Goal: Task Accomplishment & Management: Manage account settings

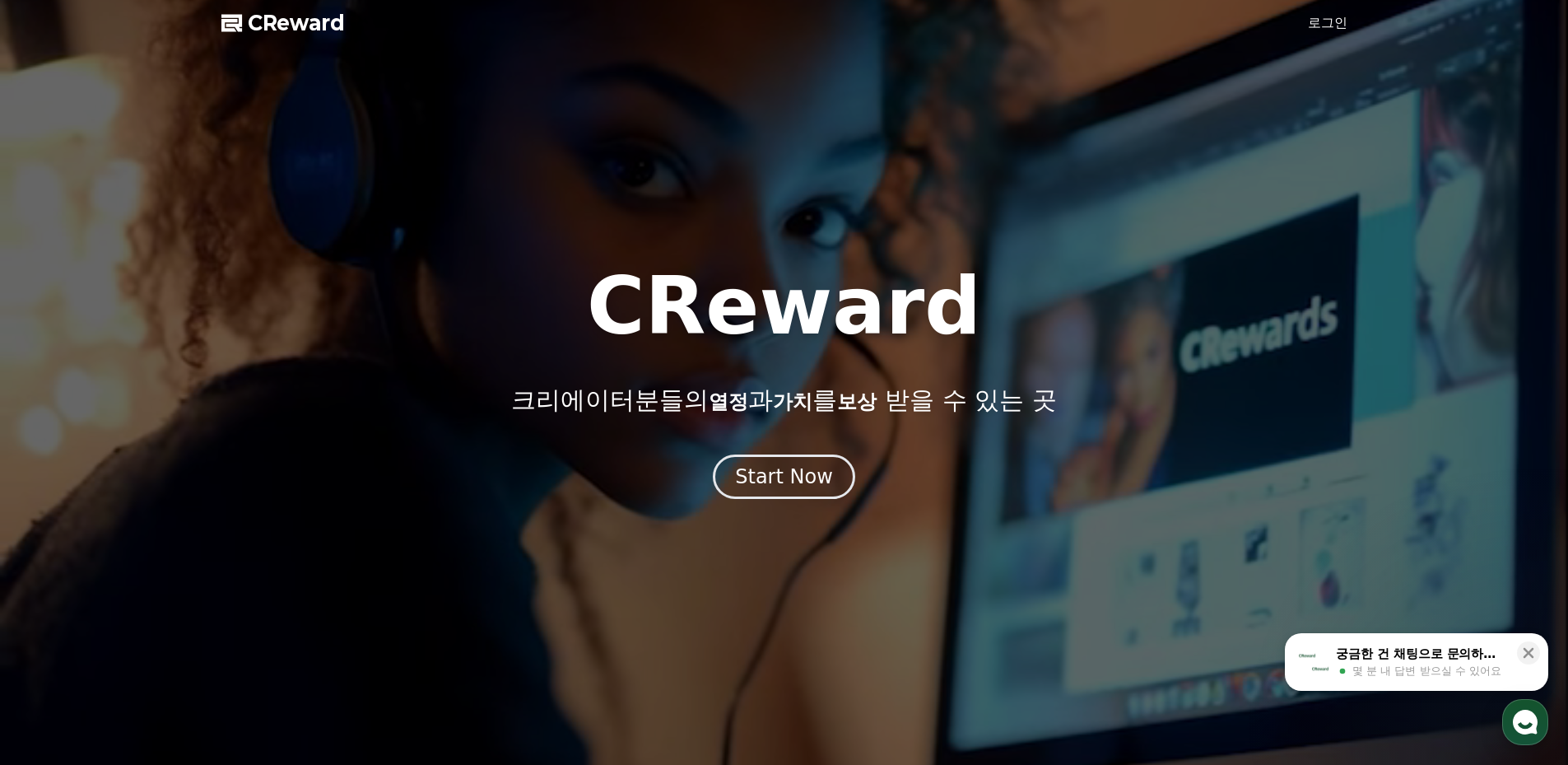
click at [1335, 19] on link "로그인" at bounding box center [1327, 23] width 39 height 20
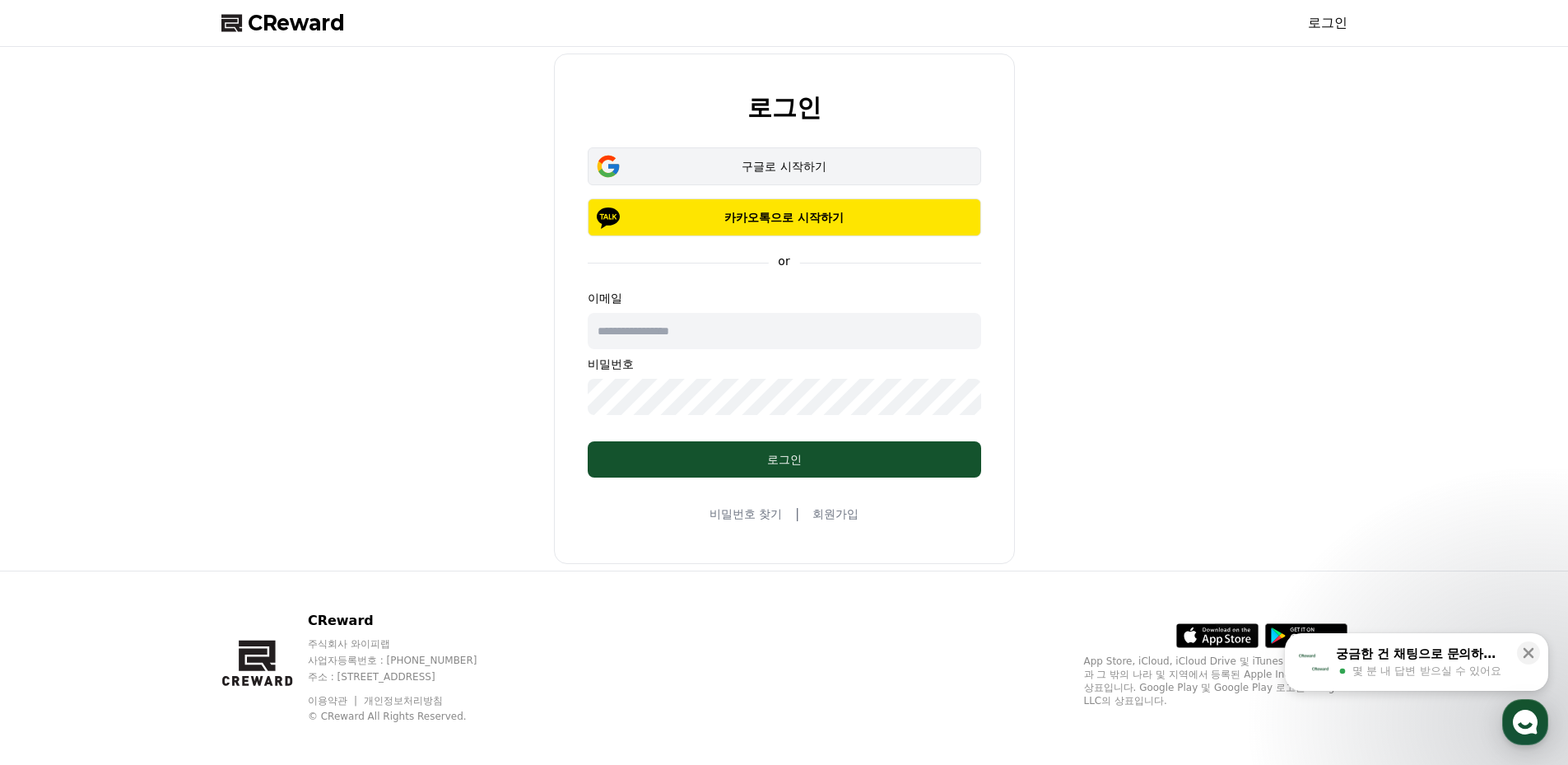
click at [750, 166] on div "구글로 시작하기" at bounding box center [784, 166] width 346 height 16
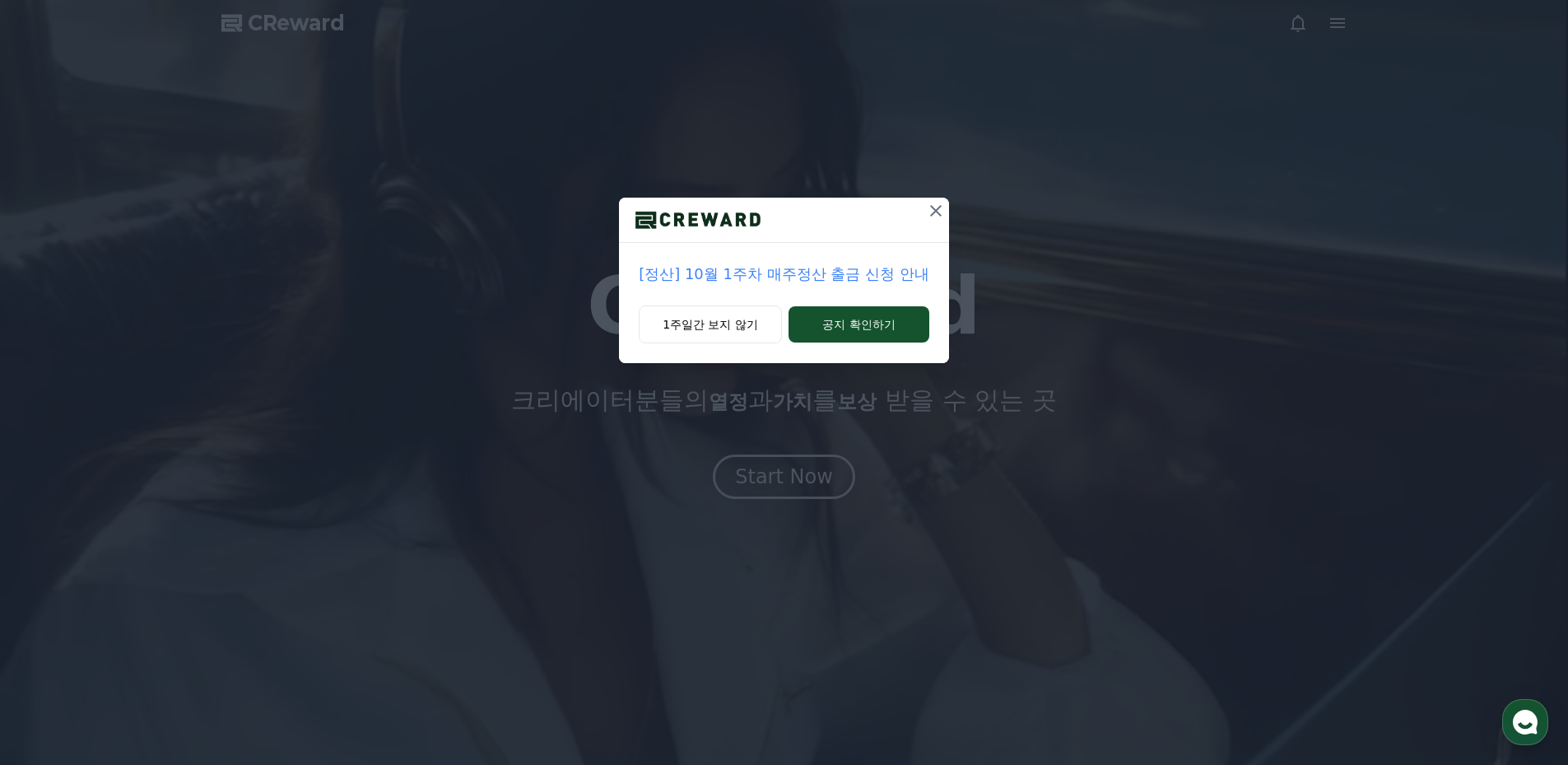
click at [801, 268] on p "[정산] 10월 1주차 매주정산 출금 신청 안내" at bounding box center [783, 274] width 290 height 23
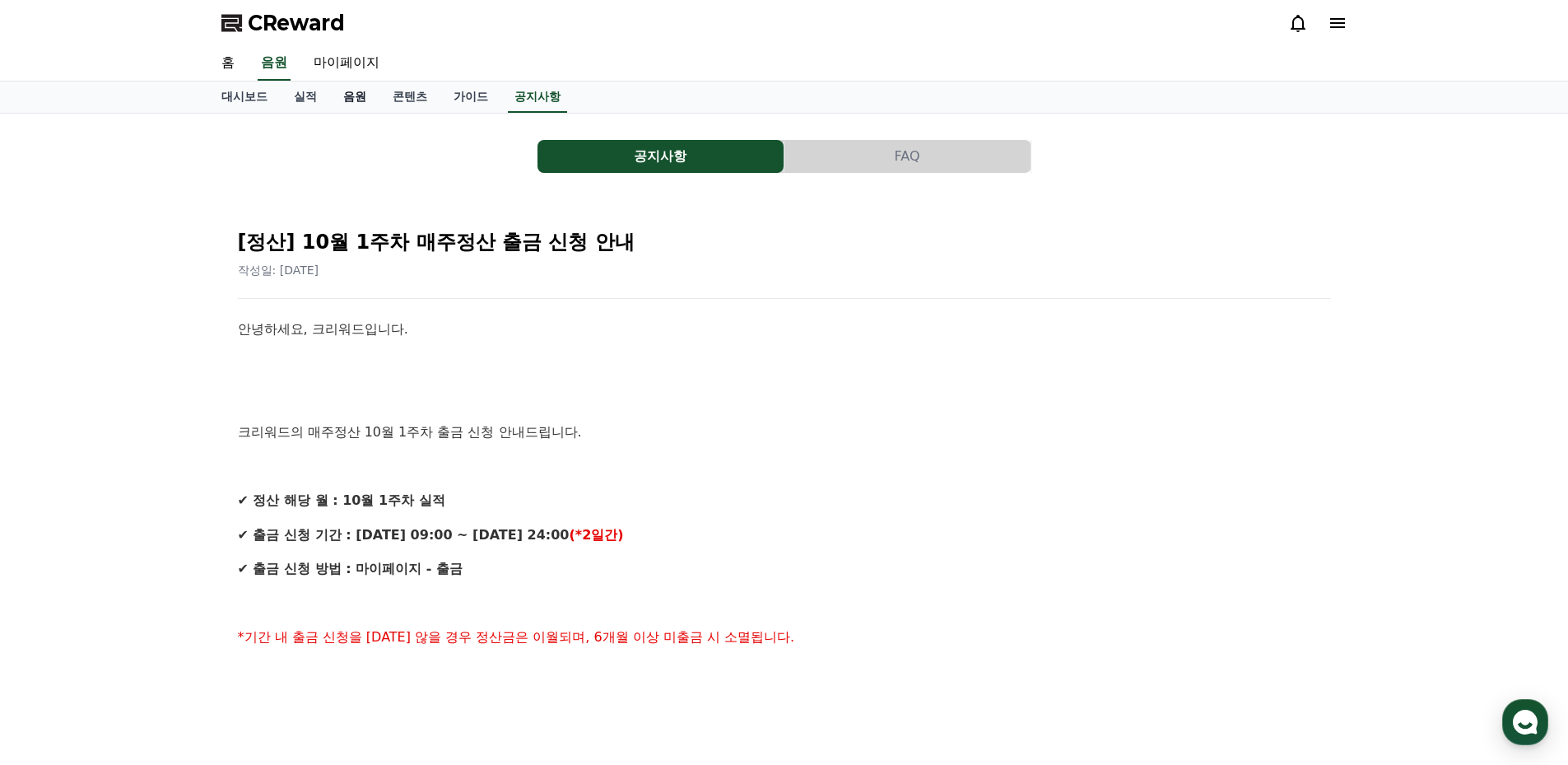
click at [347, 98] on link "음원" at bounding box center [355, 97] width 49 height 31
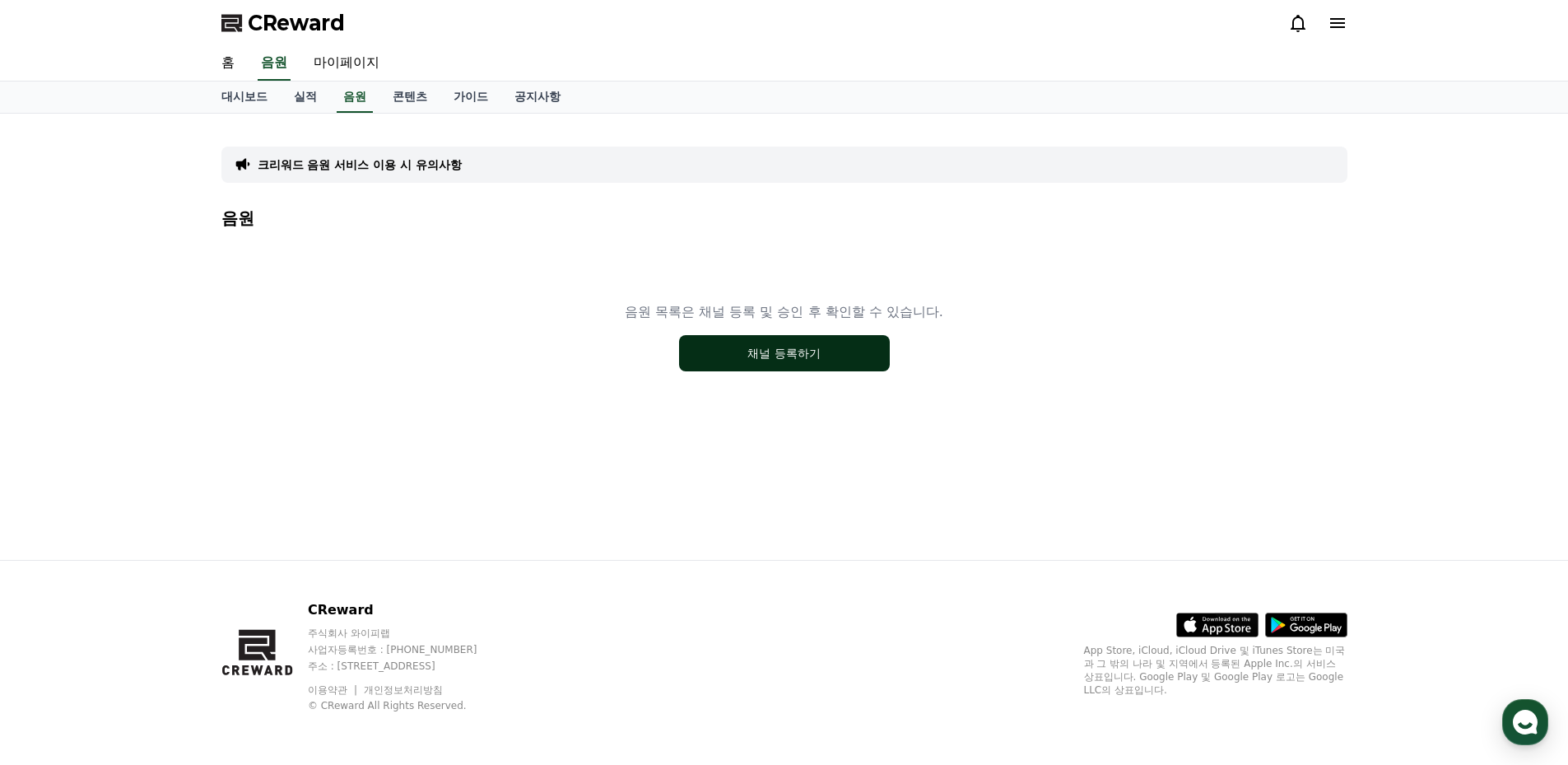
click at [769, 353] on button "채널 등록하기" at bounding box center [785, 353] width 211 height 36
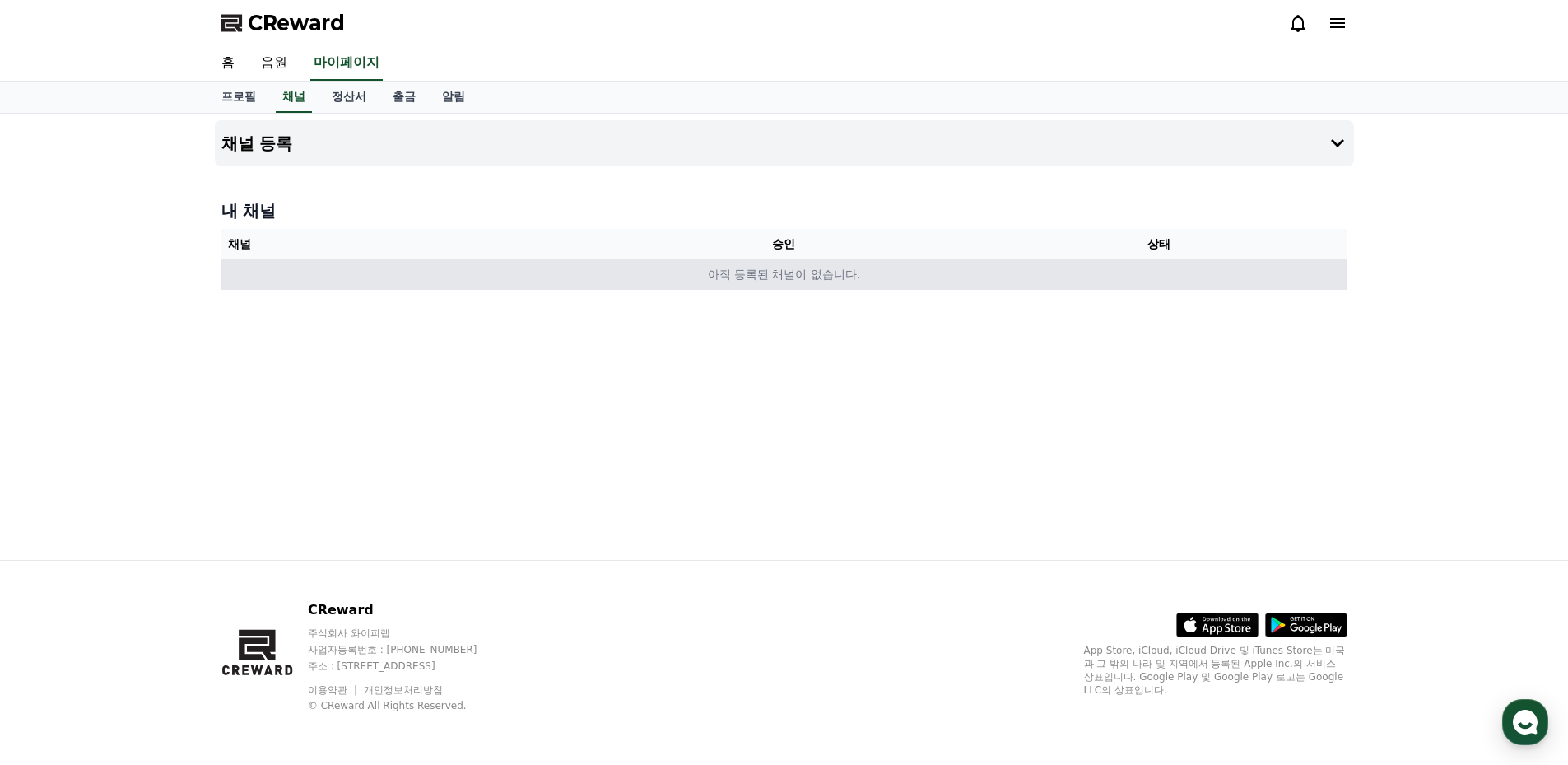
click at [1023, 282] on td "아직 등록된 채널이 없습니다." at bounding box center [784, 274] width 1126 height 30
click at [700, 273] on td "아직 등록된 채널이 없습니다." at bounding box center [784, 274] width 1126 height 30
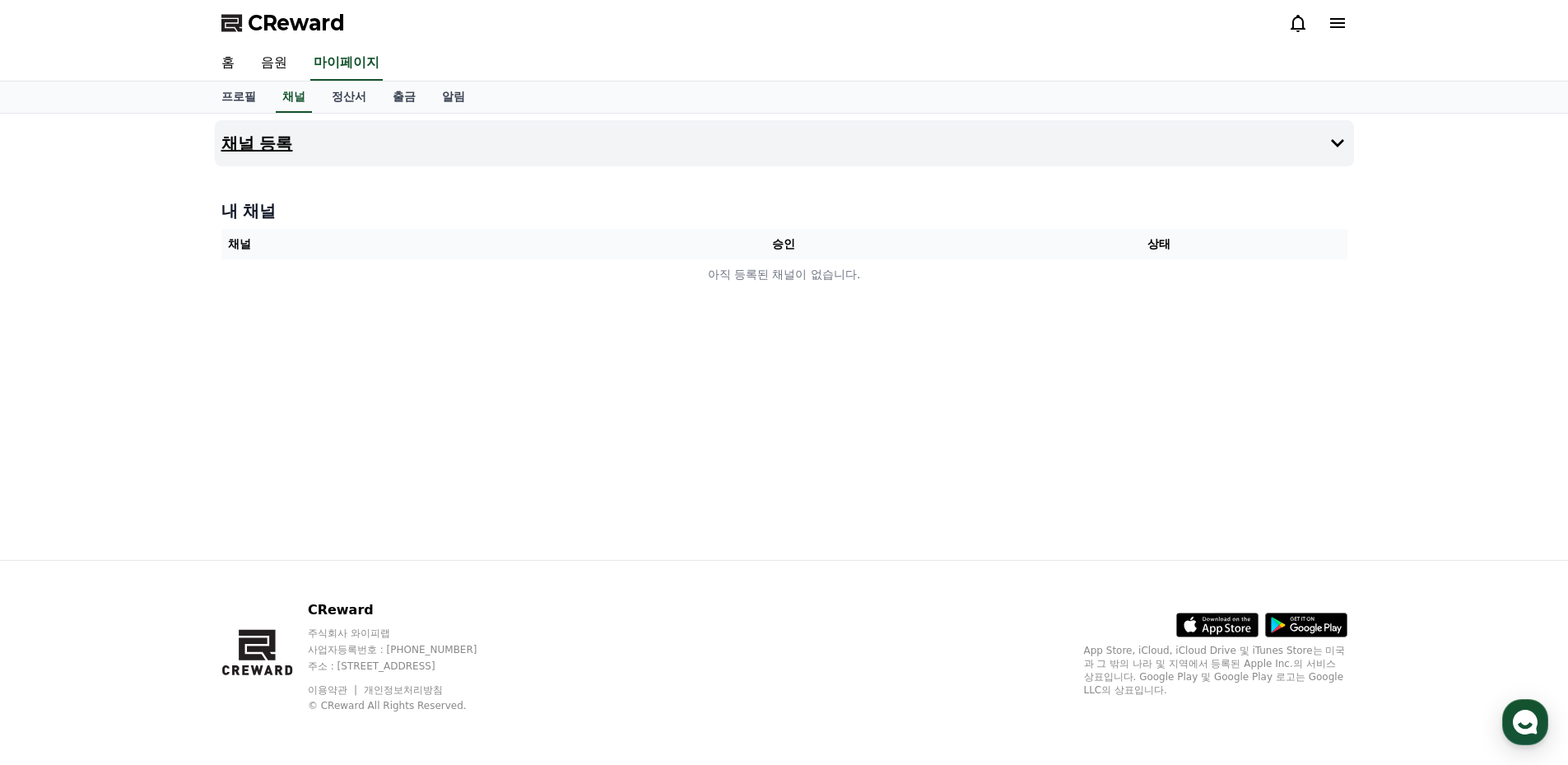
click at [256, 136] on h4 "채널 등록" at bounding box center [256, 143] width 72 height 18
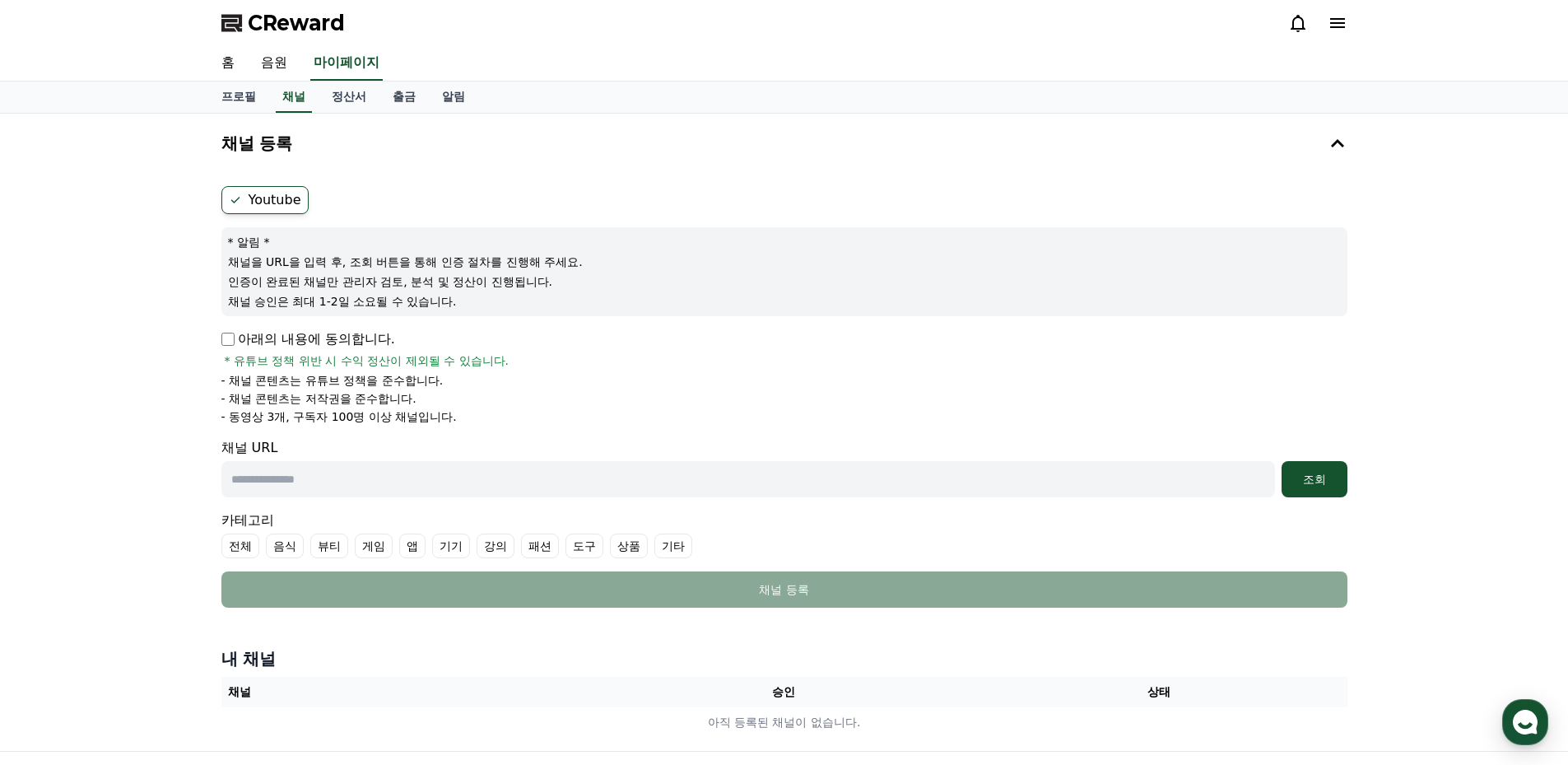
click at [358, 480] on input "text" at bounding box center [748, 479] width 1053 height 36
paste input "**********"
type input "**********"
click at [687, 544] on label "기타" at bounding box center [673, 545] width 38 height 25
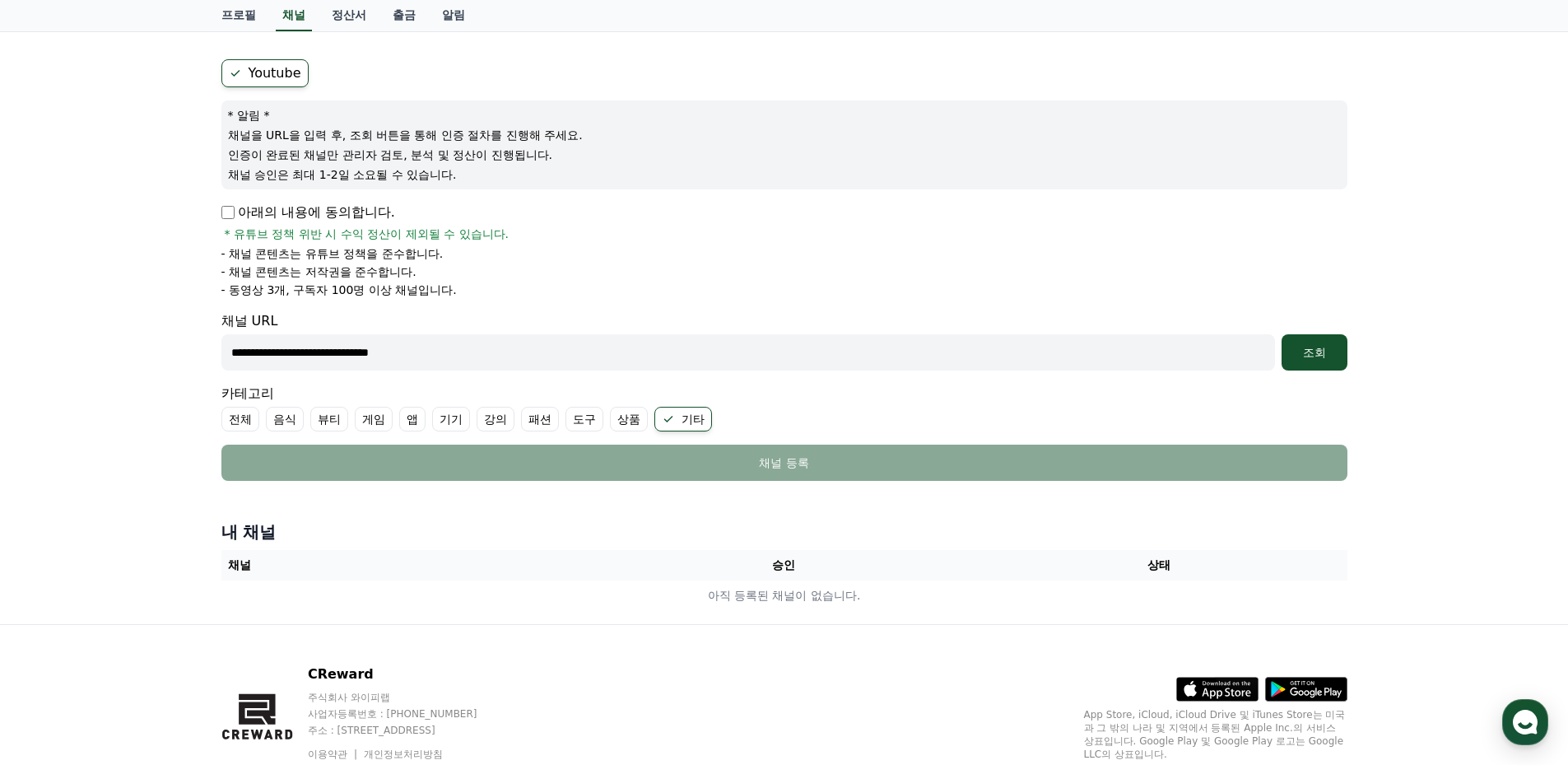
scroll to position [137, 0]
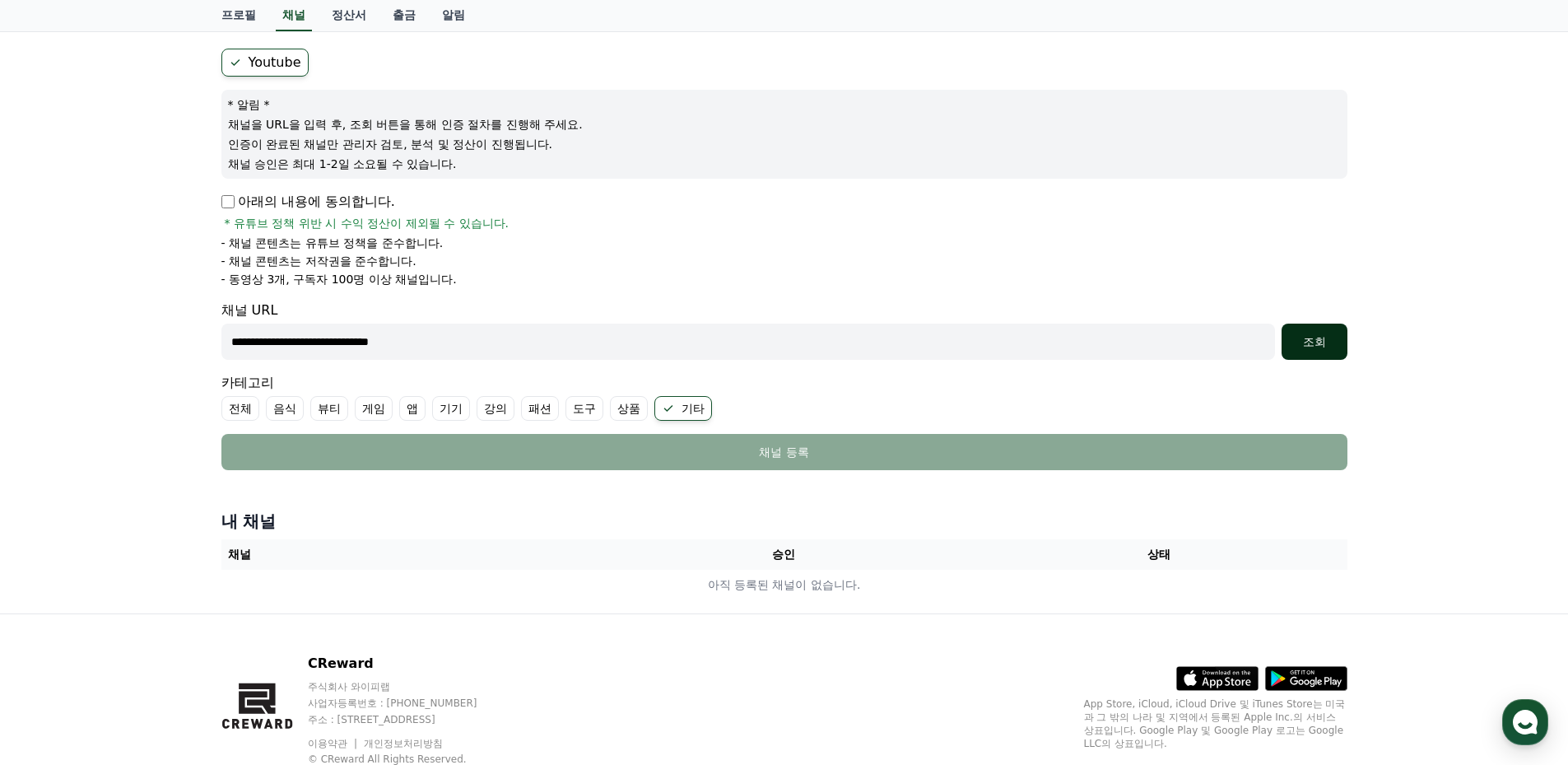
click at [1326, 333] on button "조회" at bounding box center [1314, 342] width 65 height 36
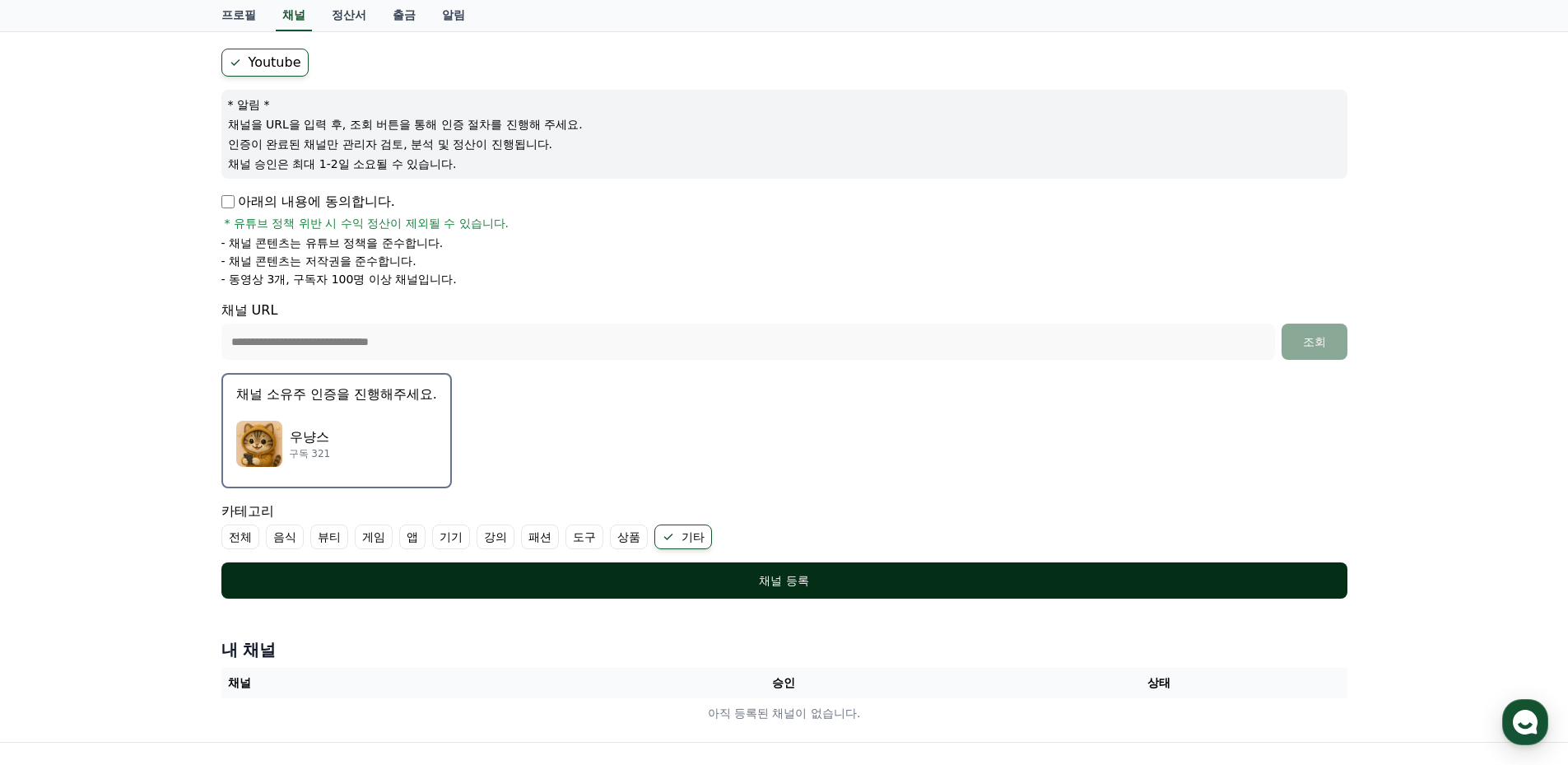
click at [765, 583] on div "채널 등록" at bounding box center [784, 580] width 1060 height 16
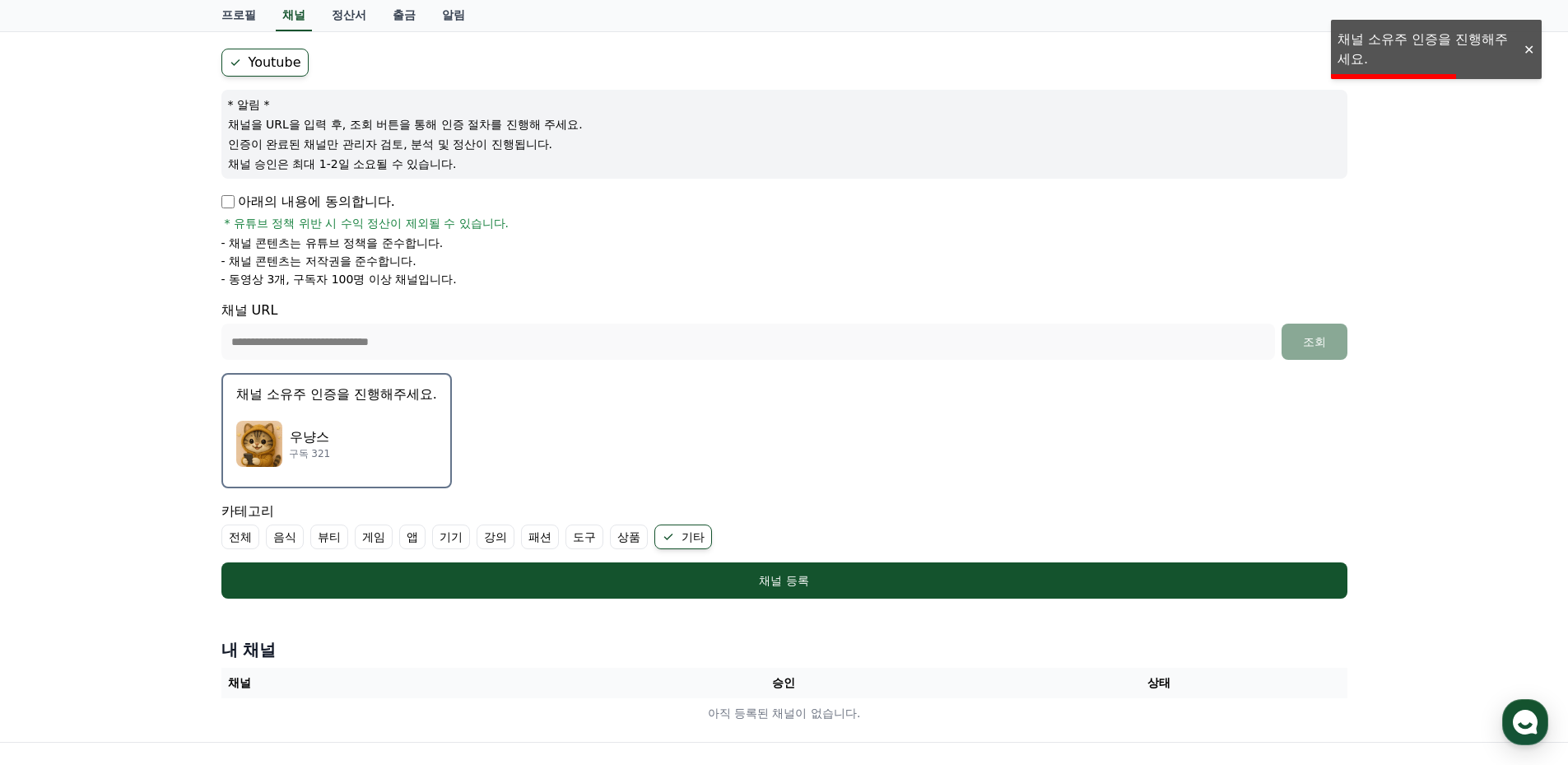
click at [330, 422] on div "우냥스 구독 321" at bounding box center [337, 444] width 201 height 65
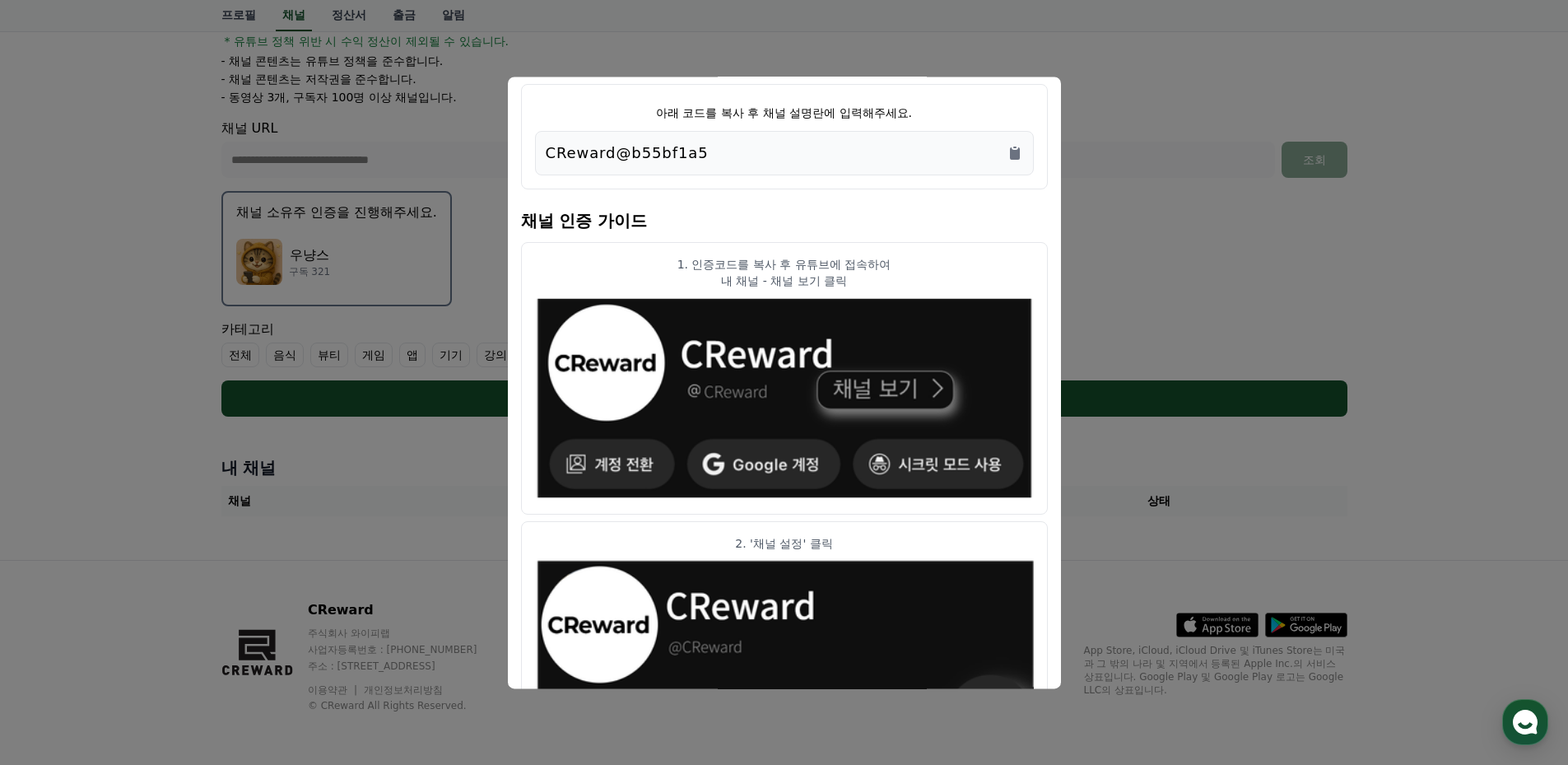
scroll to position [0, 0]
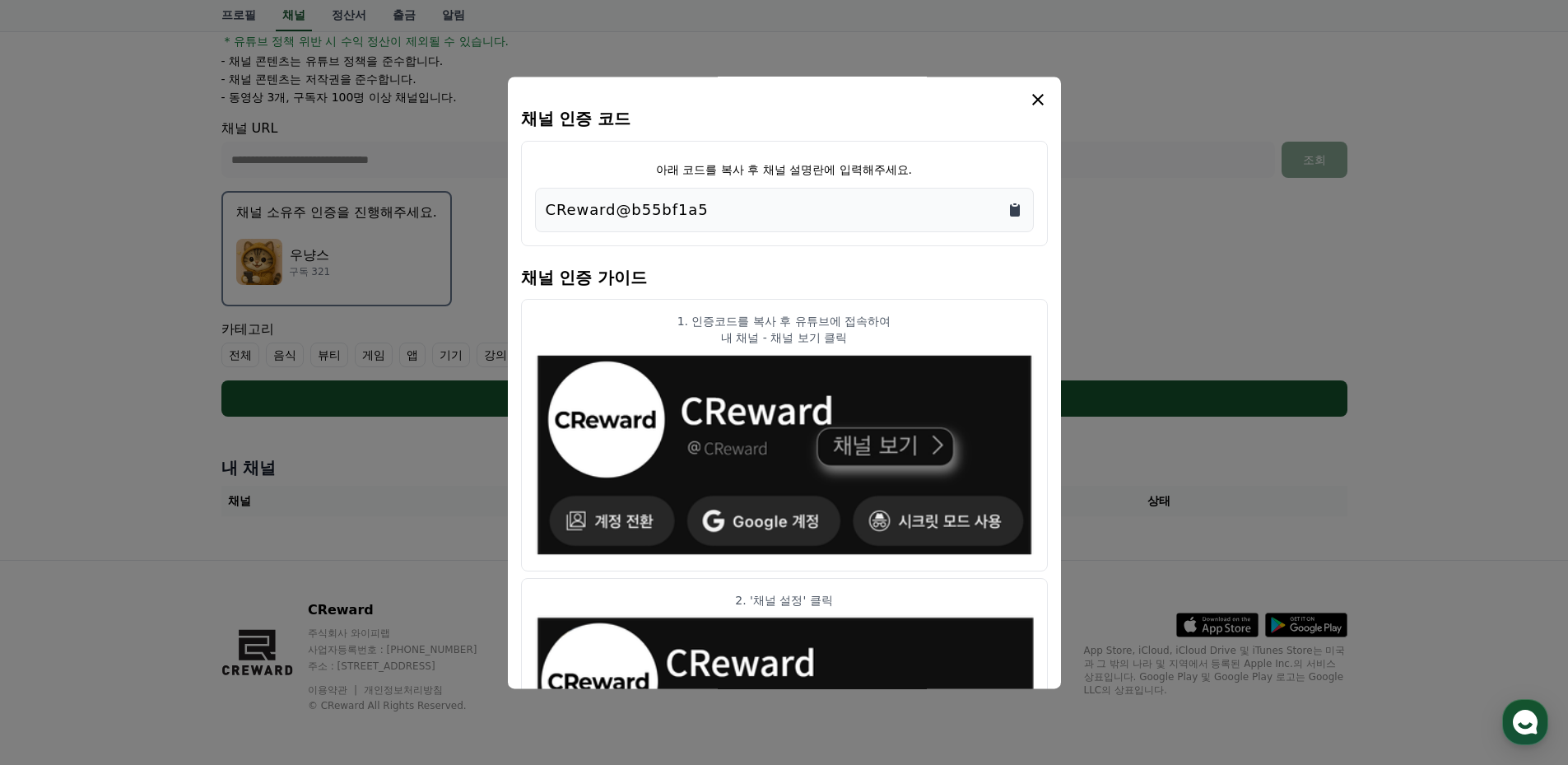
click at [1013, 208] on icon "Copy to clipboard" at bounding box center [1014, 210] width 10 height 13
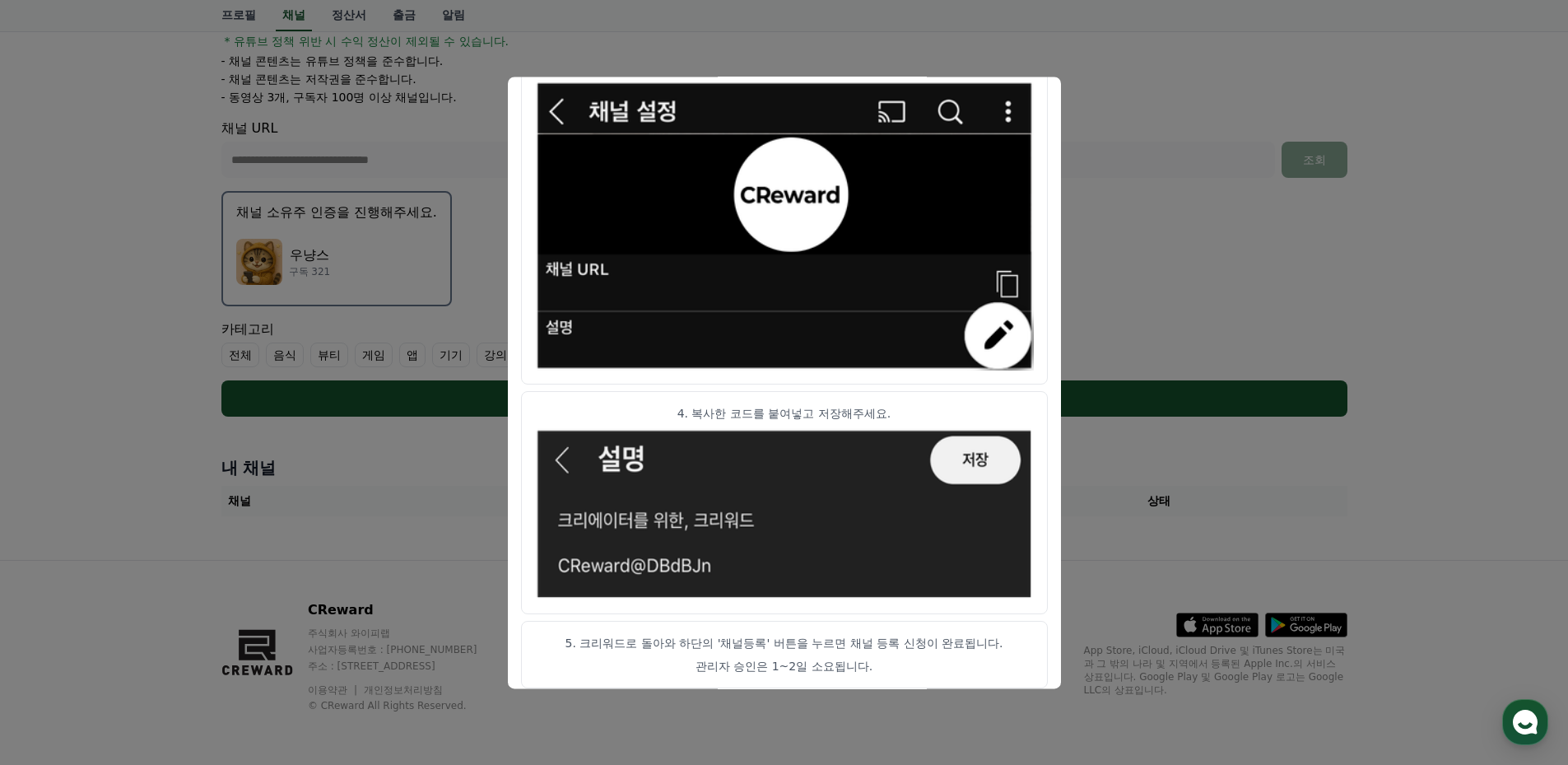
scroll to position [809, 0]
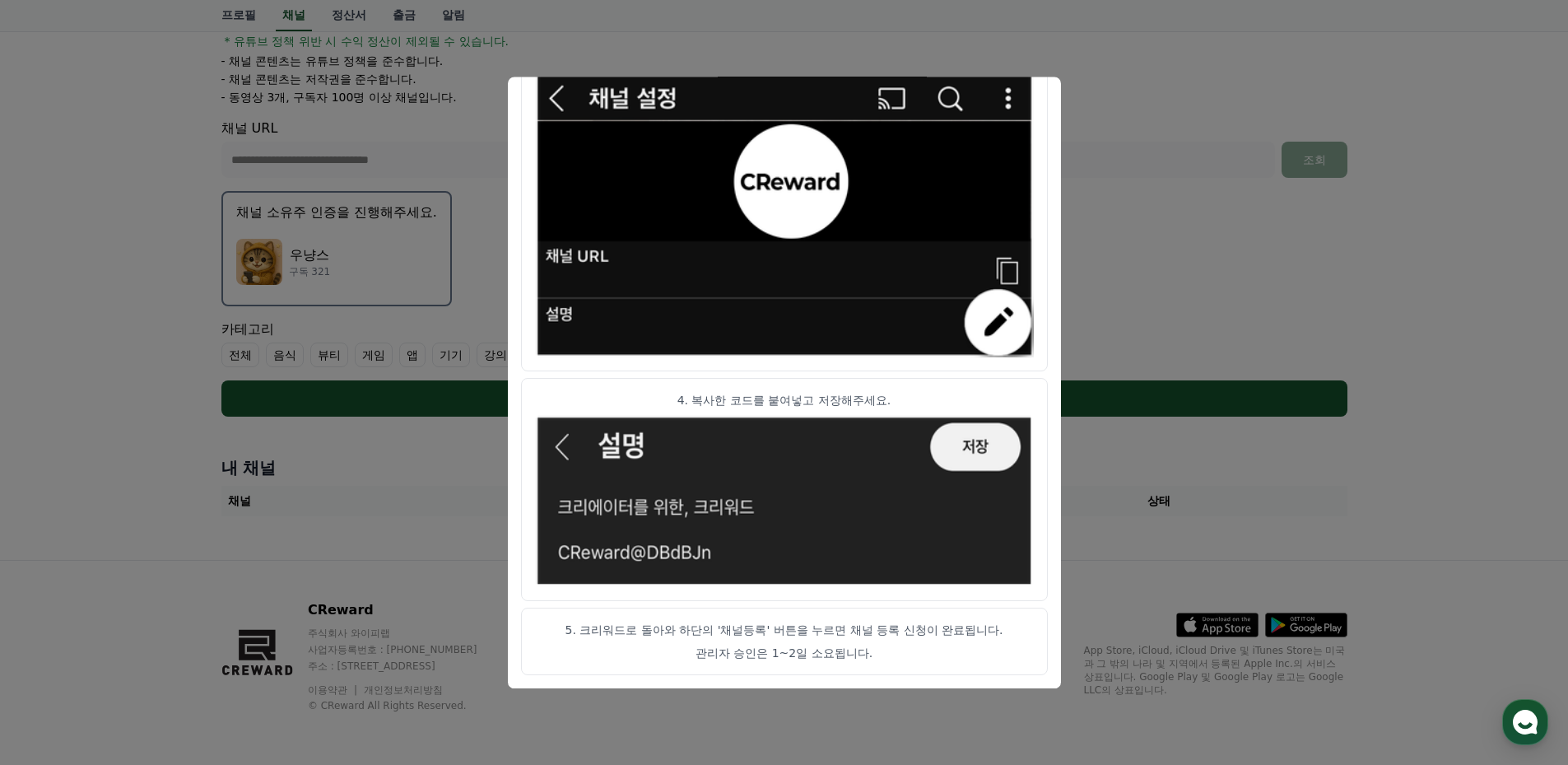
click at [1233, 79] on button "close modal" at bounding box center [784, 382] width 1568 height 765
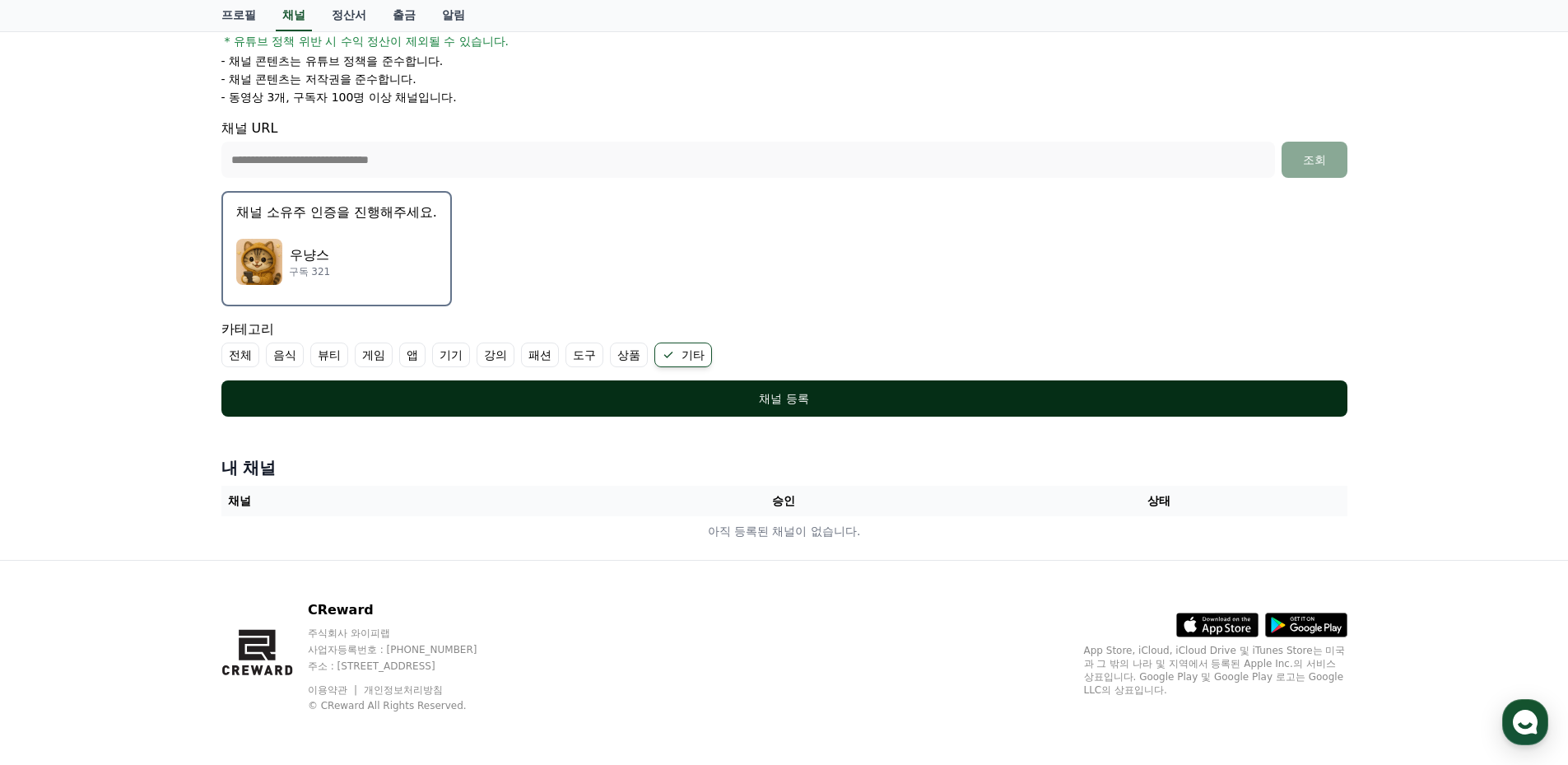
click at [789, 393] on div "채널 등록" at bounding box center [784, 398] width 1060 height 16
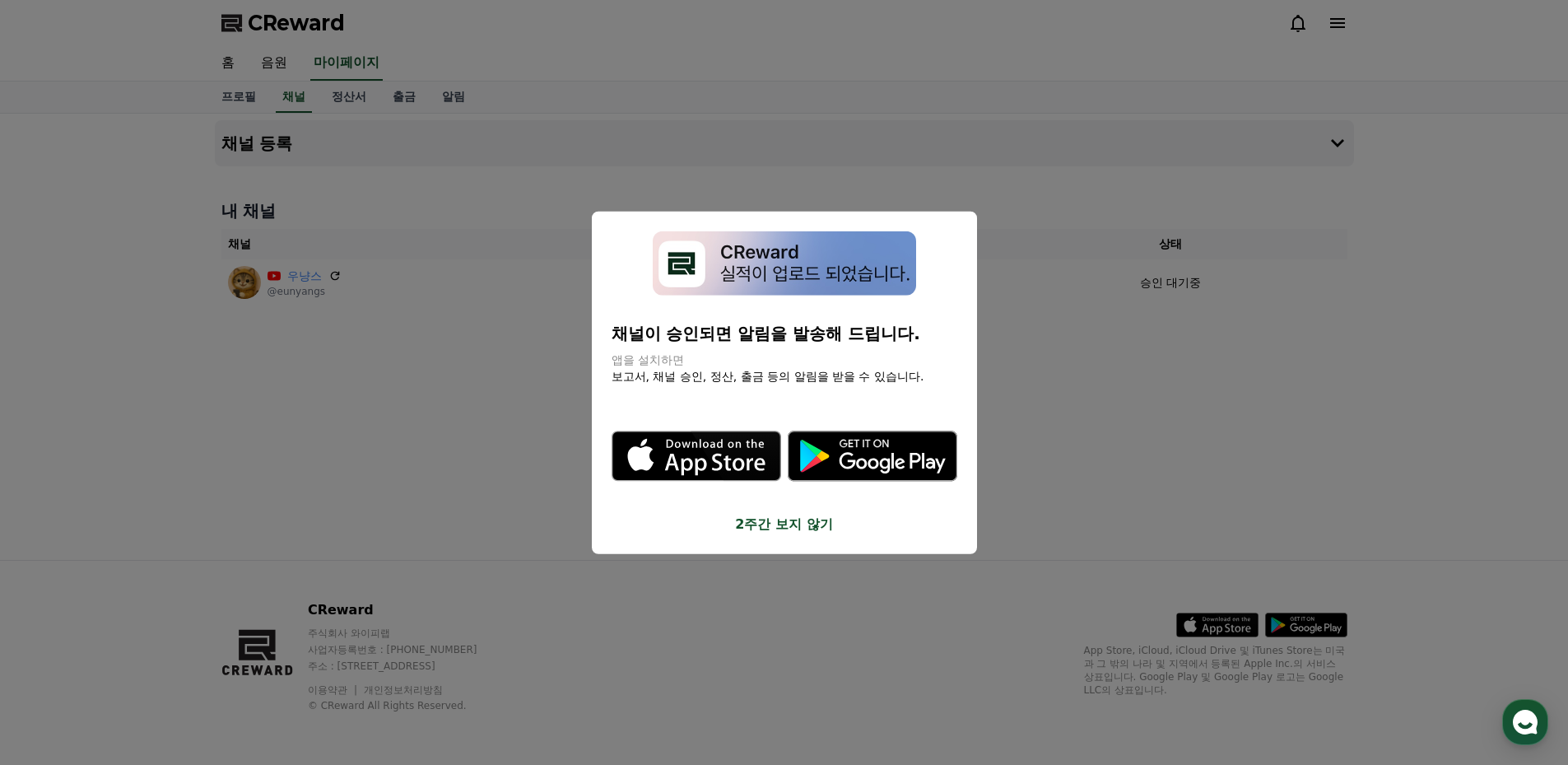
click at [777, 525] on button "2주간 보지 않기" at bounding box center [784, 525] width 346 height 20
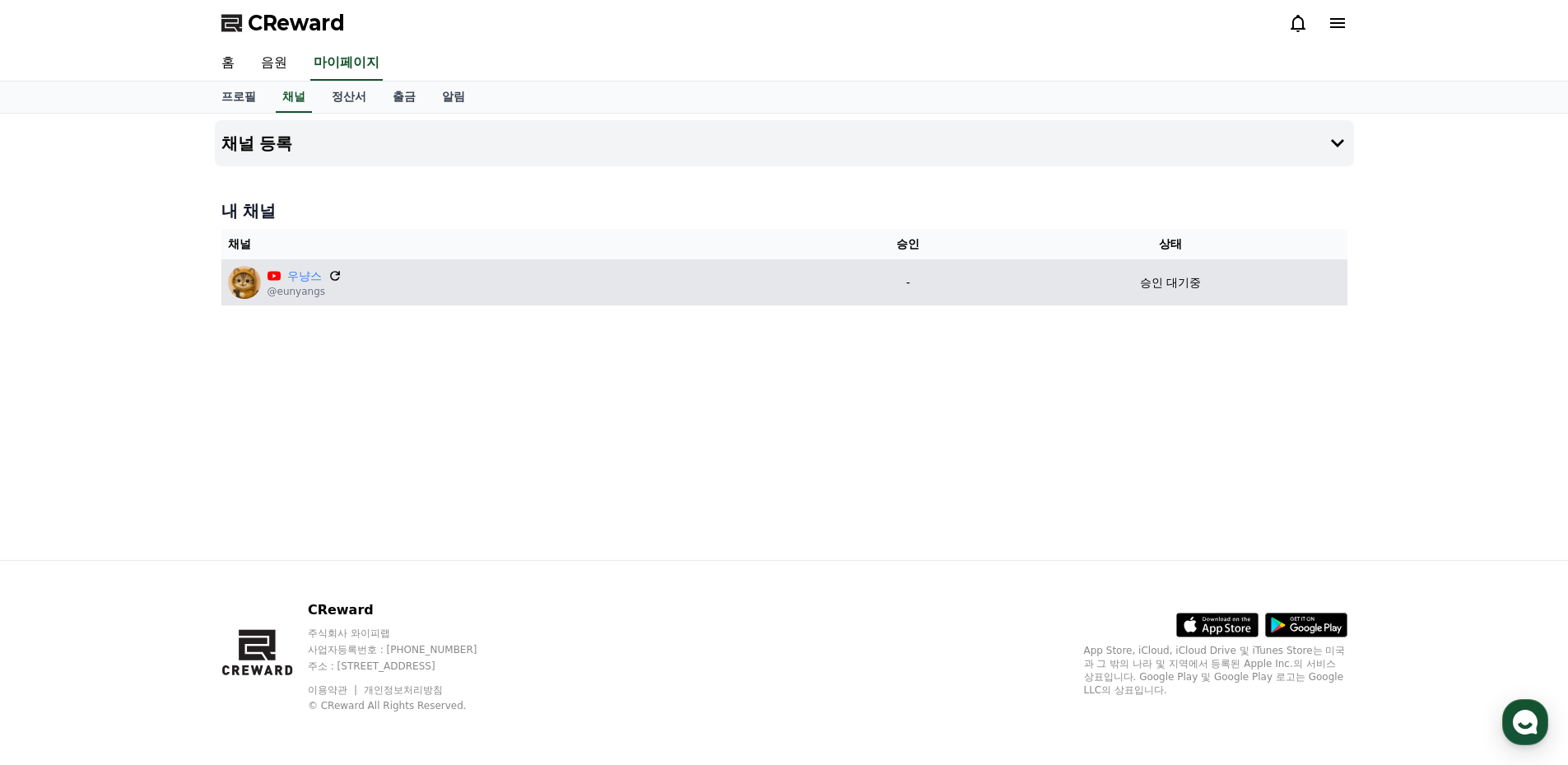
click at [335, 278] on icon at bounding box center [335, 276] width 15 height 15
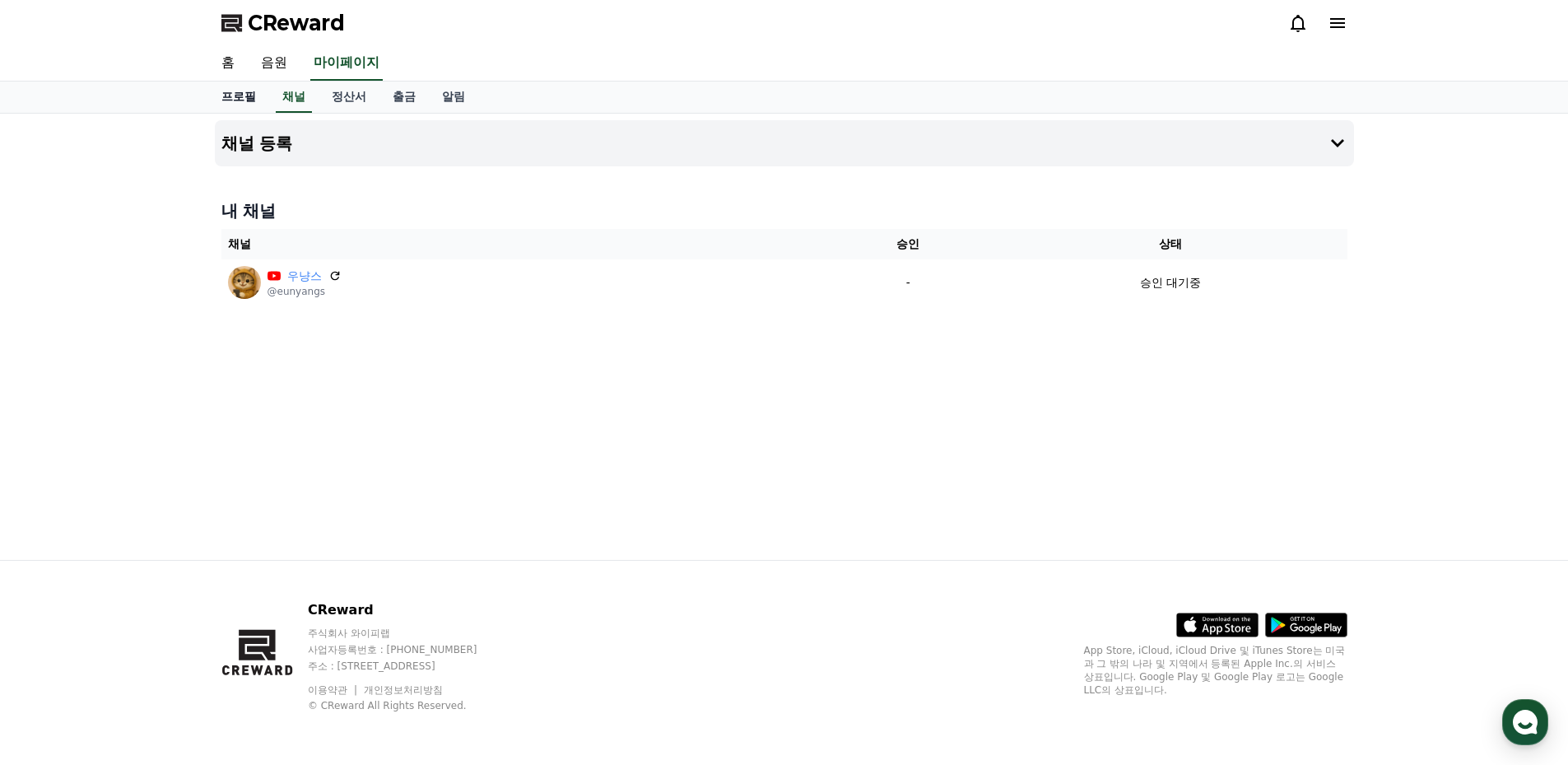
click at [231, 94] on link "프로필" at bounding box center [238, 97] width 61 height 31
select select "**********"
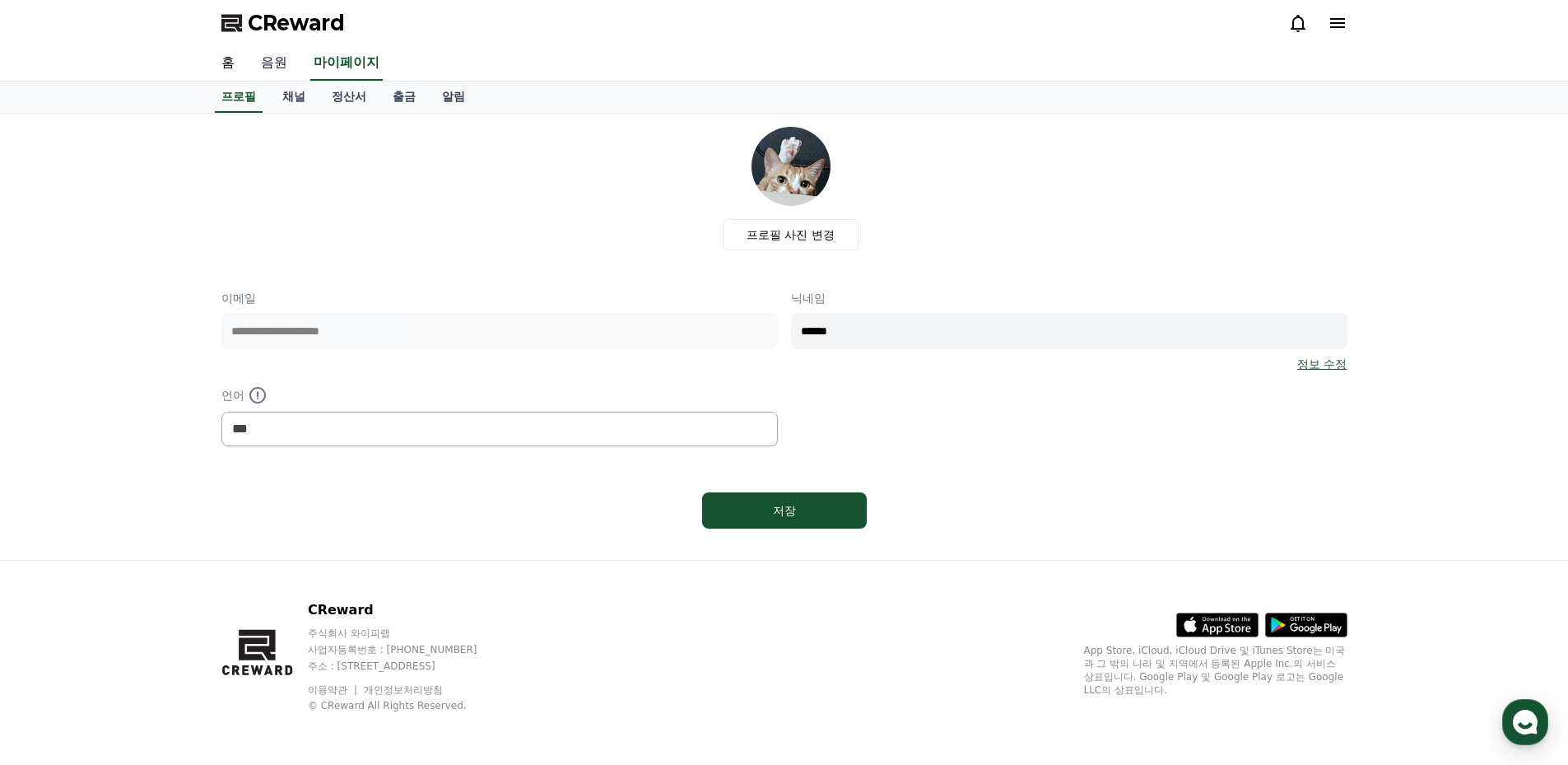
click at [272, 62] on link "음원" at bounding box center [274, 64] width 53 height 35
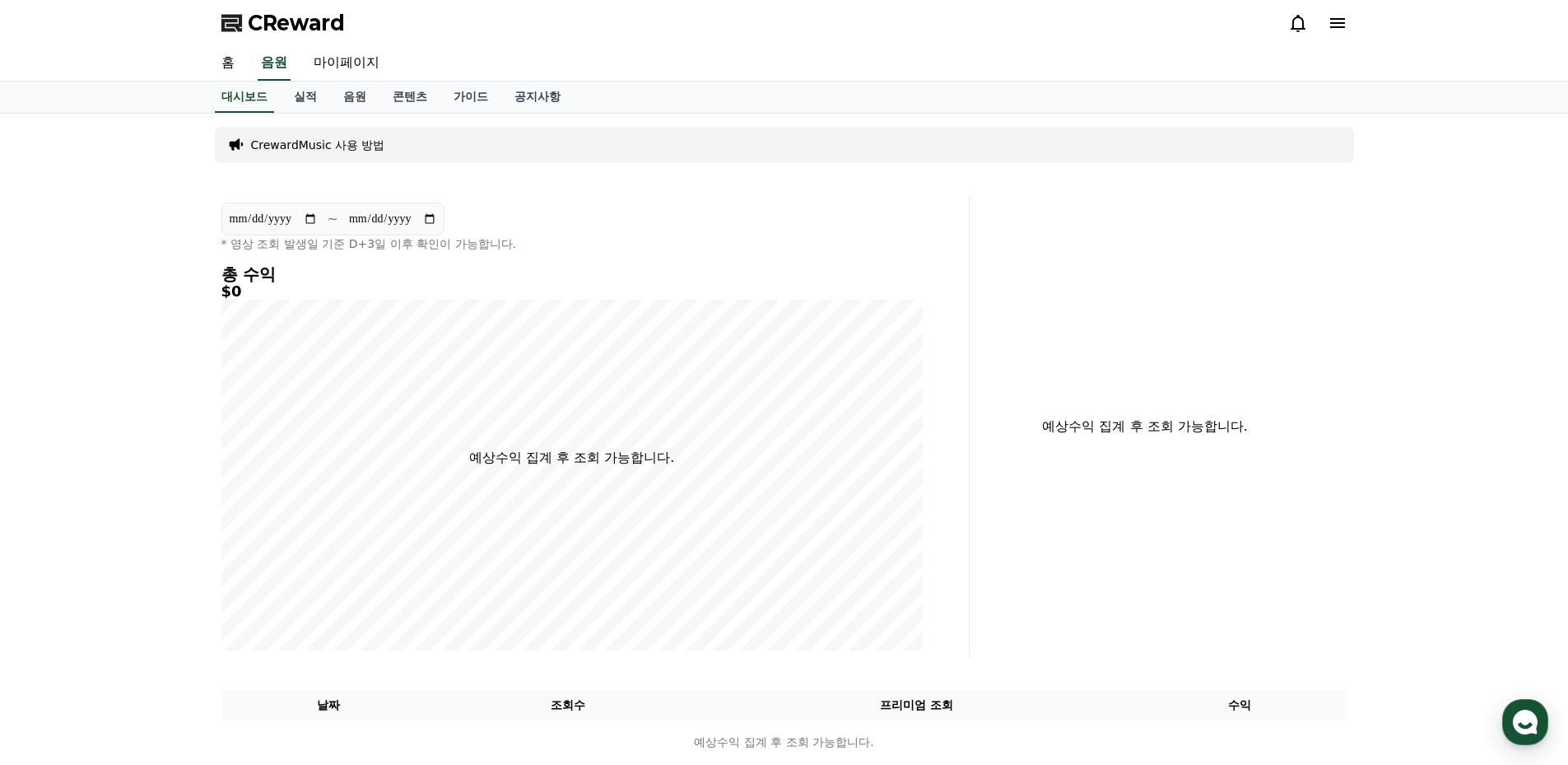
click at [325, 142] on p "CrewardMusic 사용 방법" at bounding box center [317, 145] width 134 height 16
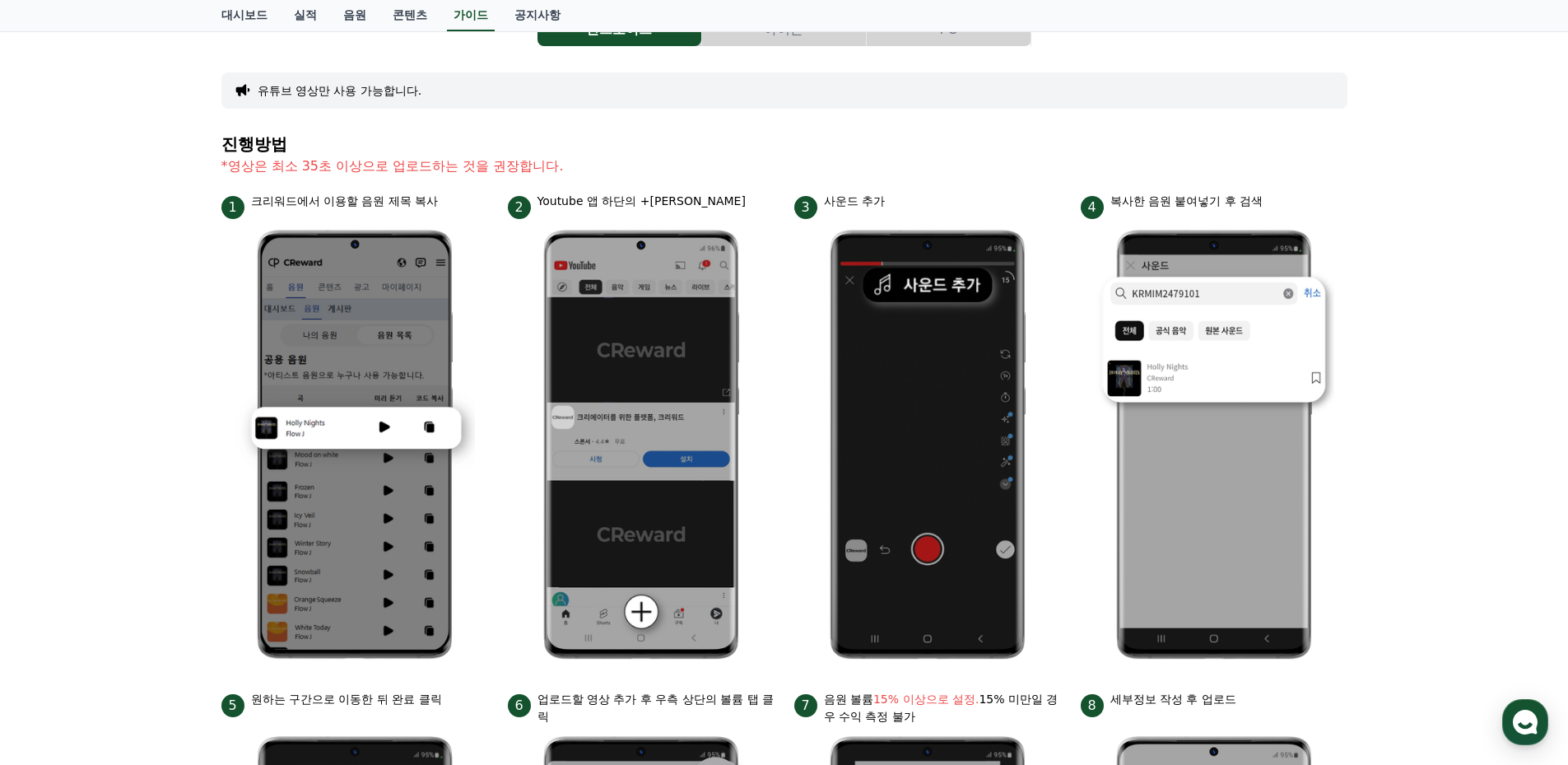
scroll to position [137, 0]
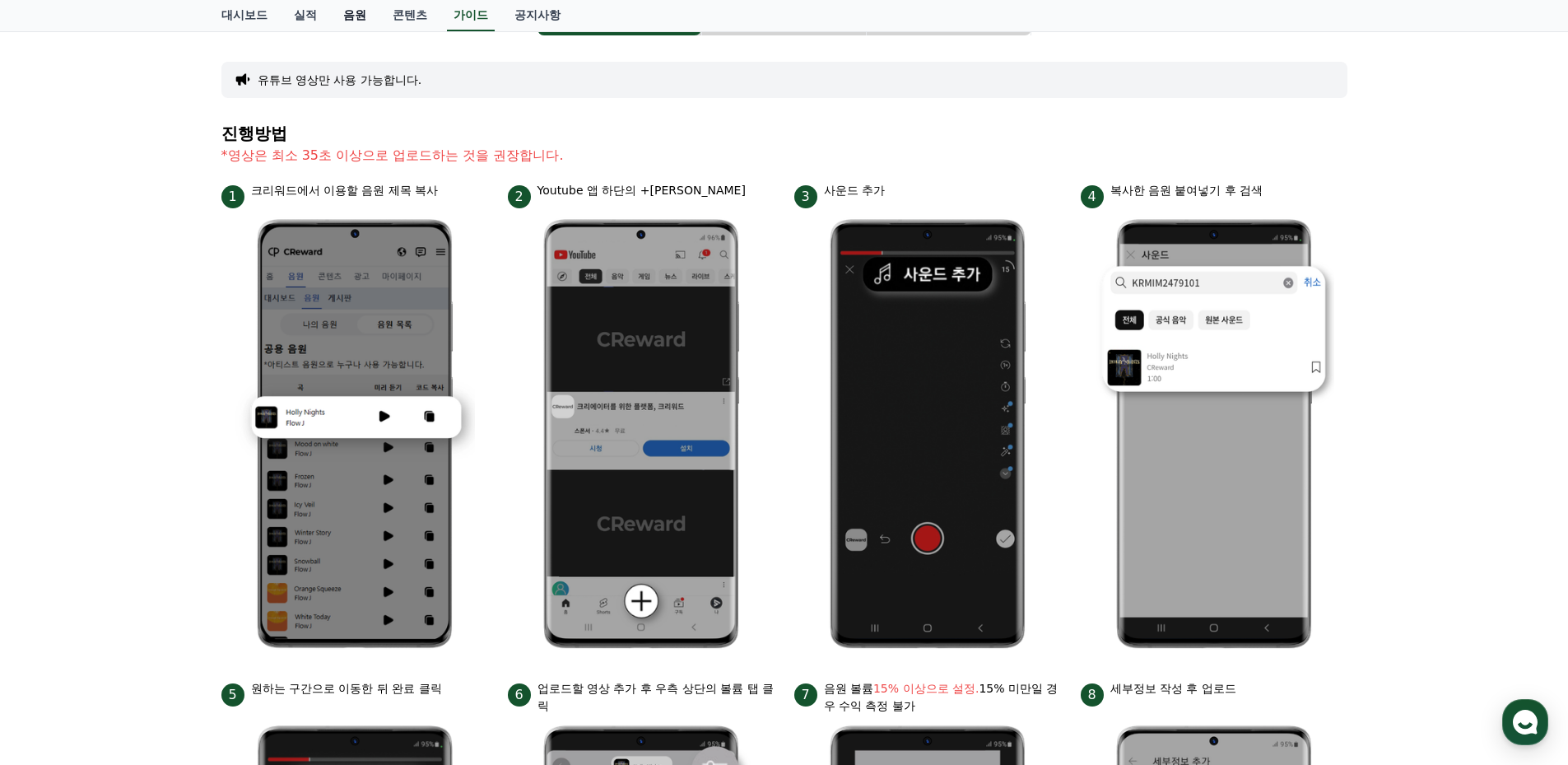
click at [362, 22] on link "음원" at bounding box center [355, 15] width 49 height 31
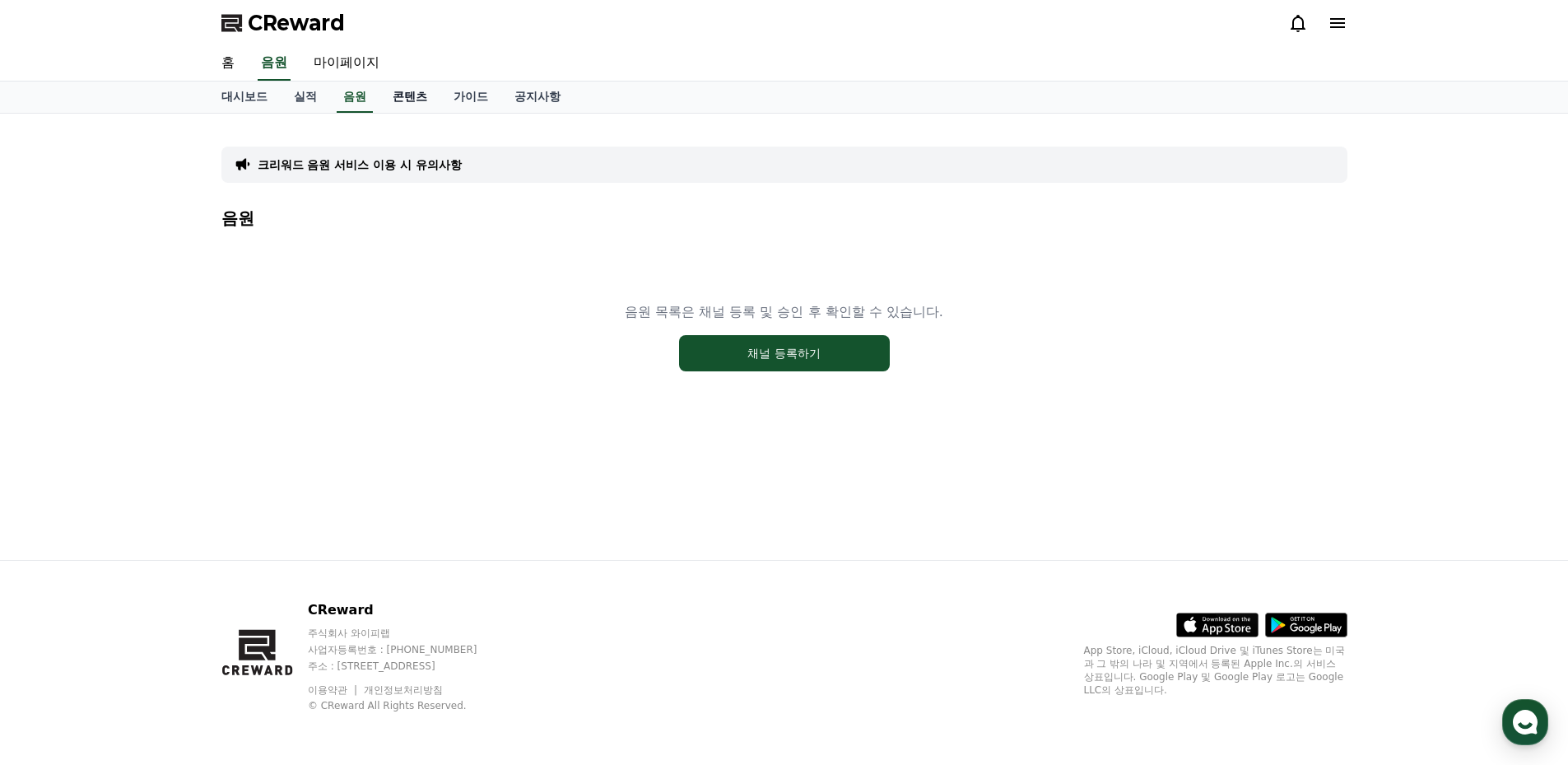
click at [409, 98] on link "콘텐츠" at bounding box center [409, 97] width 61 height 31
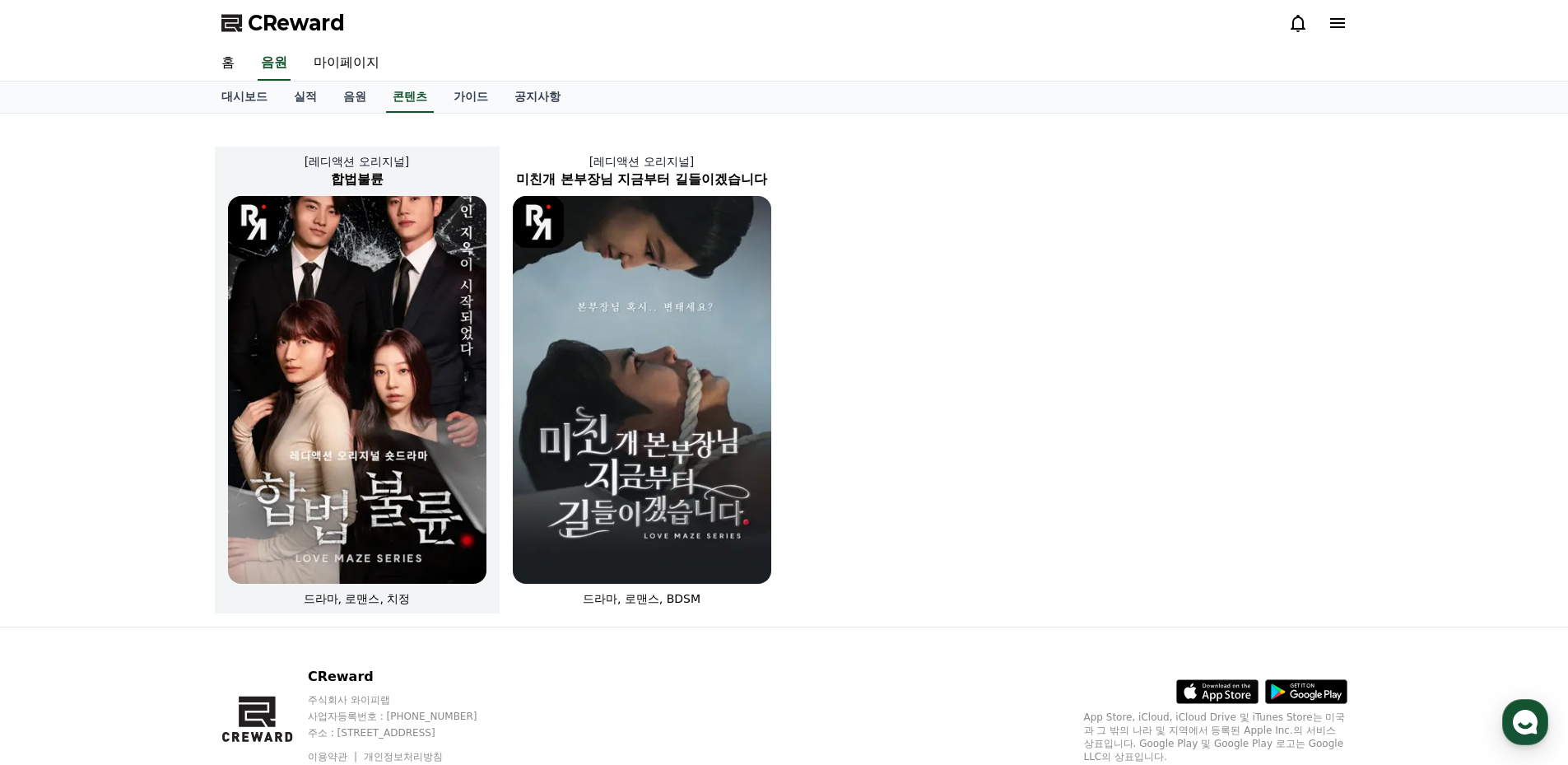
click at [402, 342] on img at bounding box center [357, 389] width 258 height 388
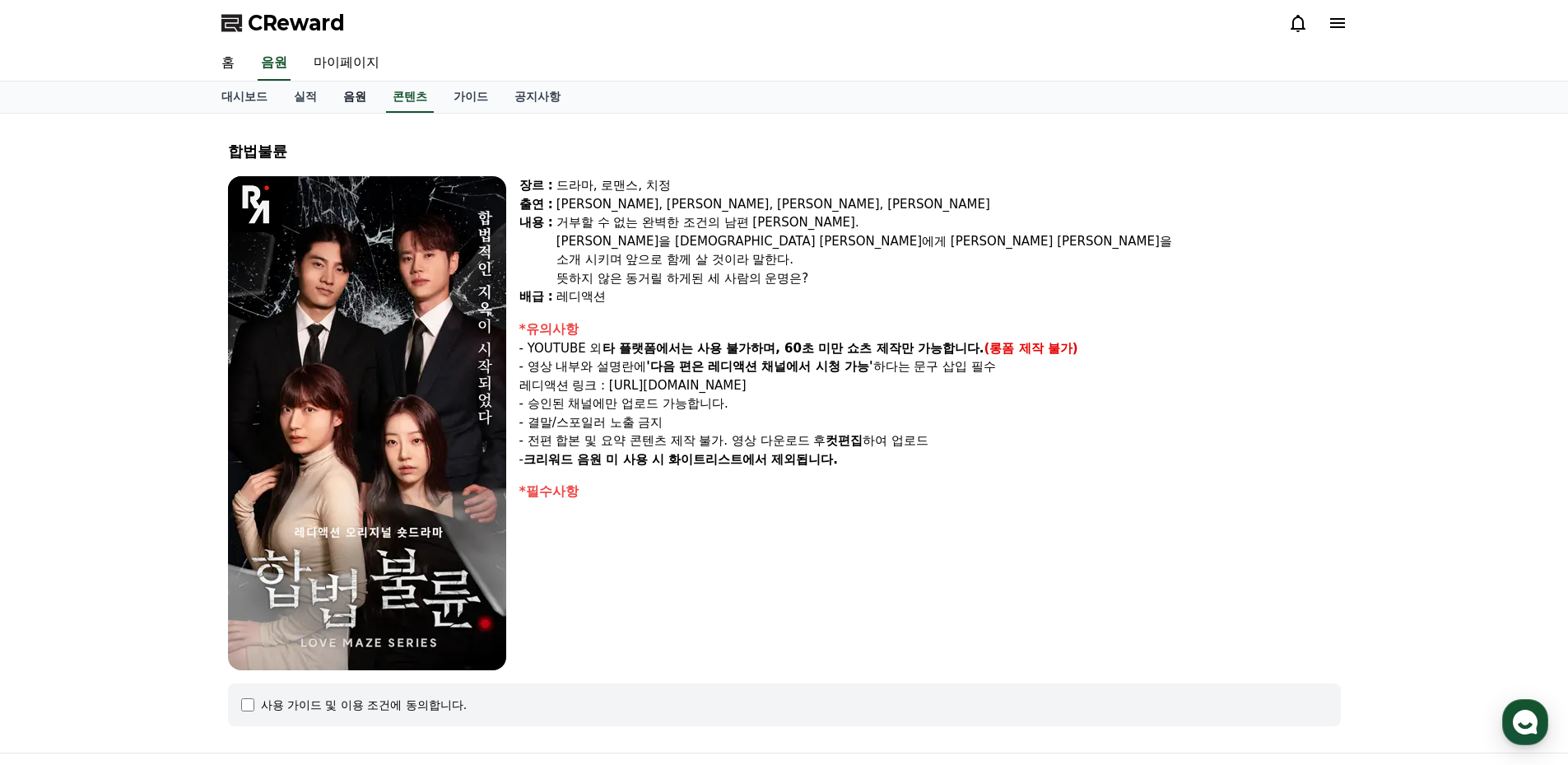
click at [359, 95] on link "음원" at bounding box center [355, 97] width 49 height 31
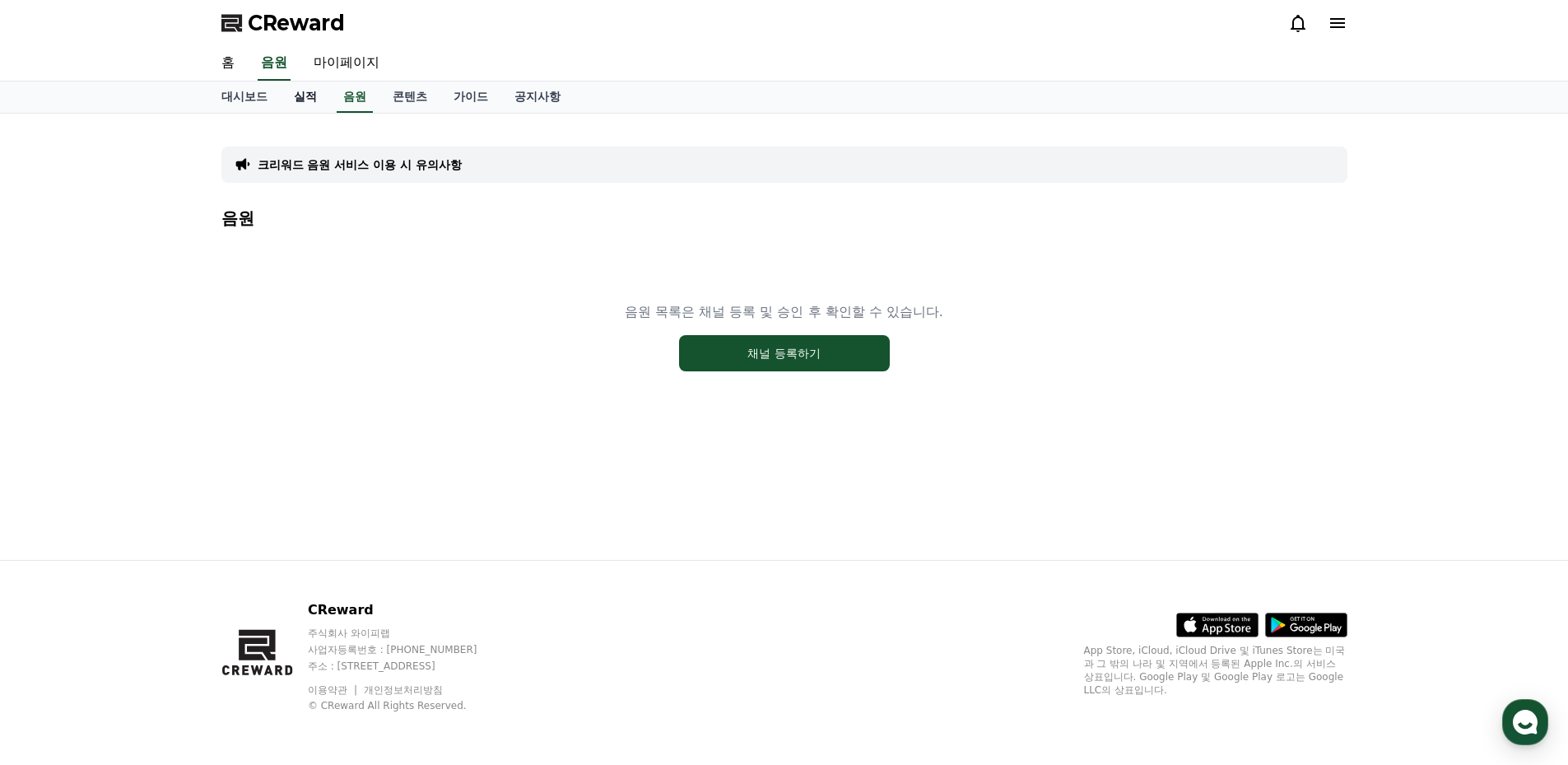
click at [312, 93] on link "실적" at bounding box center [306, 97] width 49 height 31
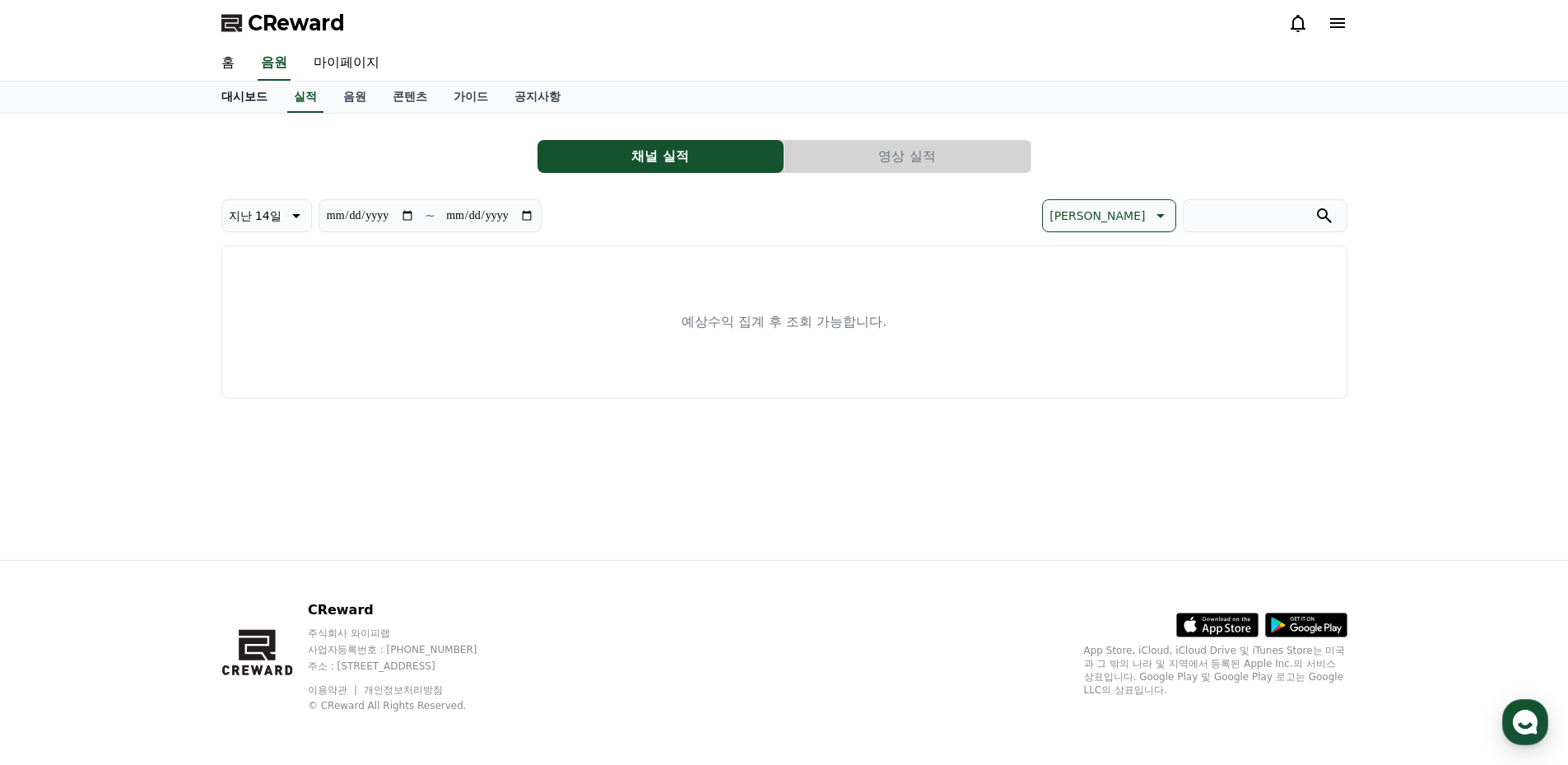
click at [235, 98] on link "대시보드" at bounding box center [245, 97] width 73 height 31
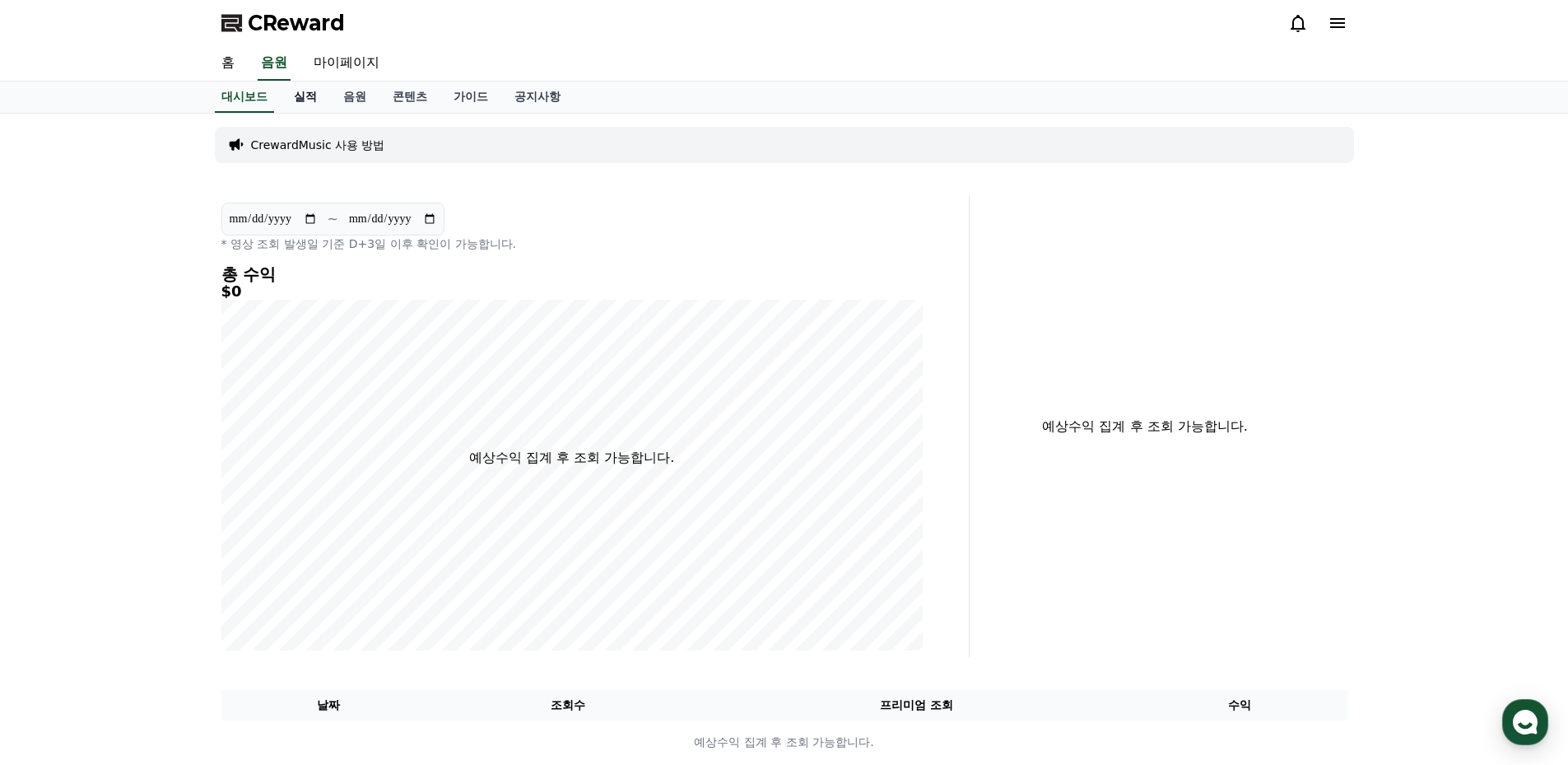
click at [302, 93] on link "실적" at bounding box center [306, 97] width 49 height 31
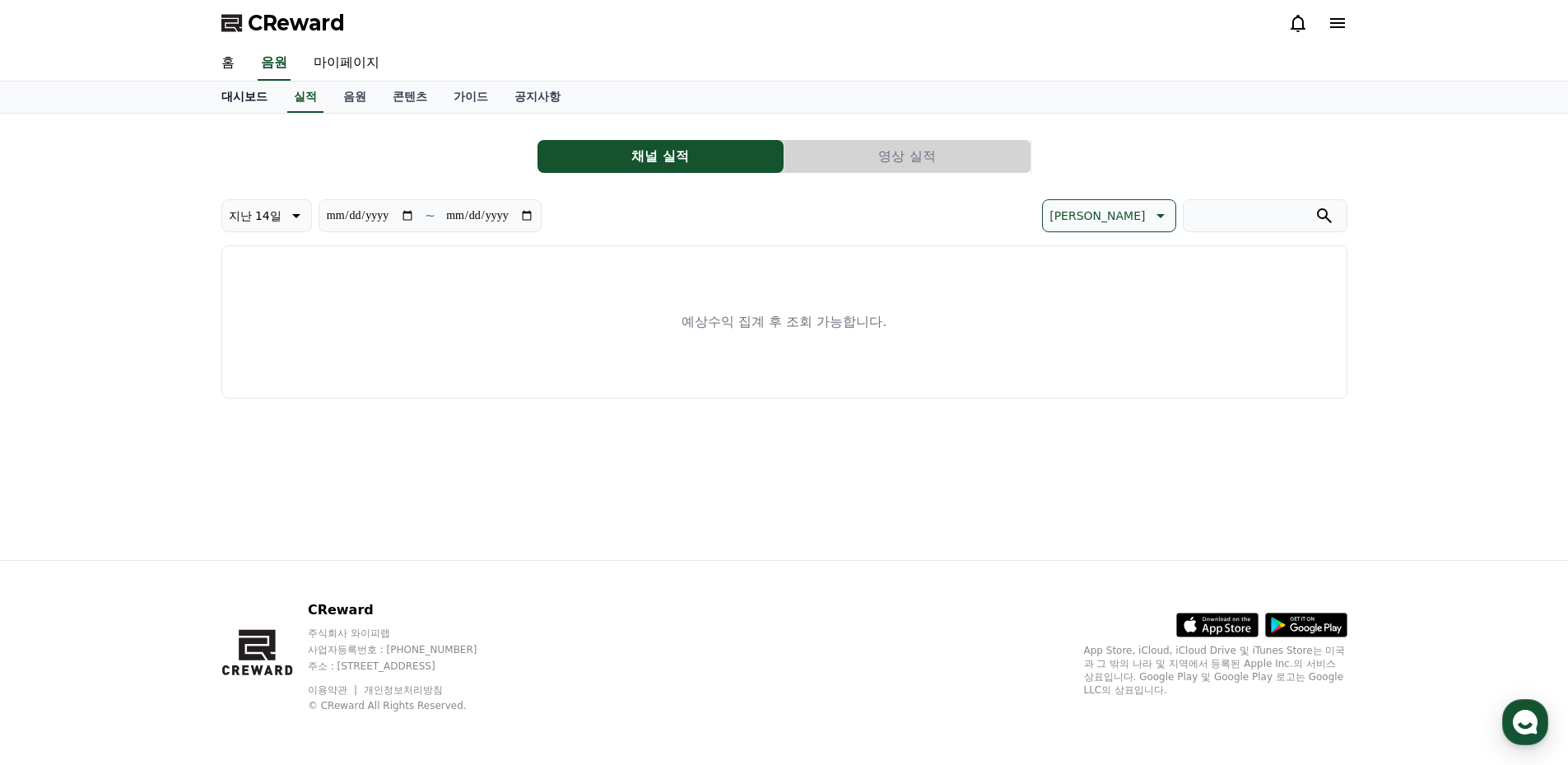
click at [236, 99] on link "대시보드" at bounding box center [245, 97] width 73 height 31
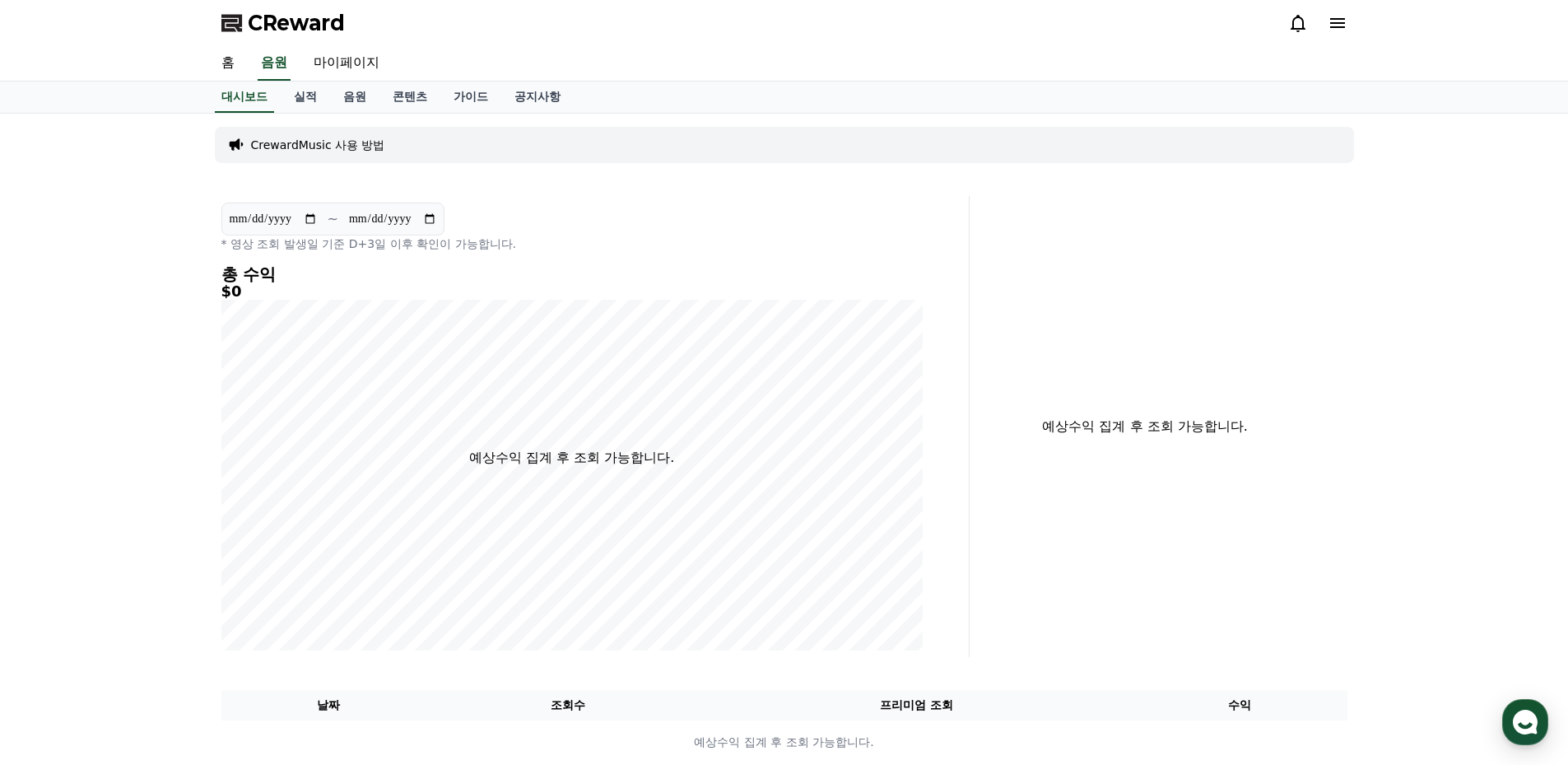
click at [319, 142] on p "CrewardMusic 사용 방법" at bounding box center [317, 145] width 134 height 16
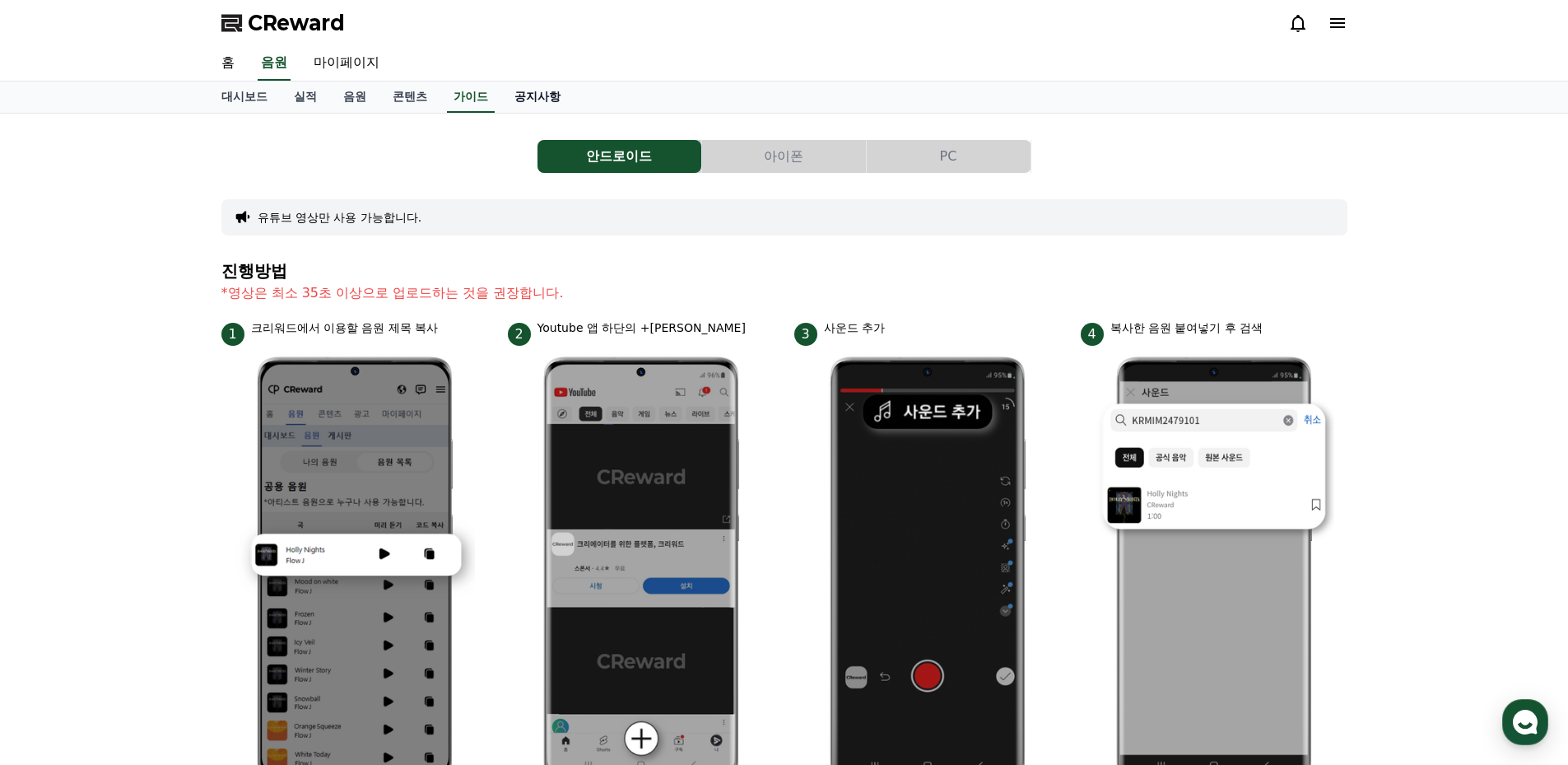
click at [538, 94] on link "공지사항" at bounding box center [538, 97] width 73 height 31
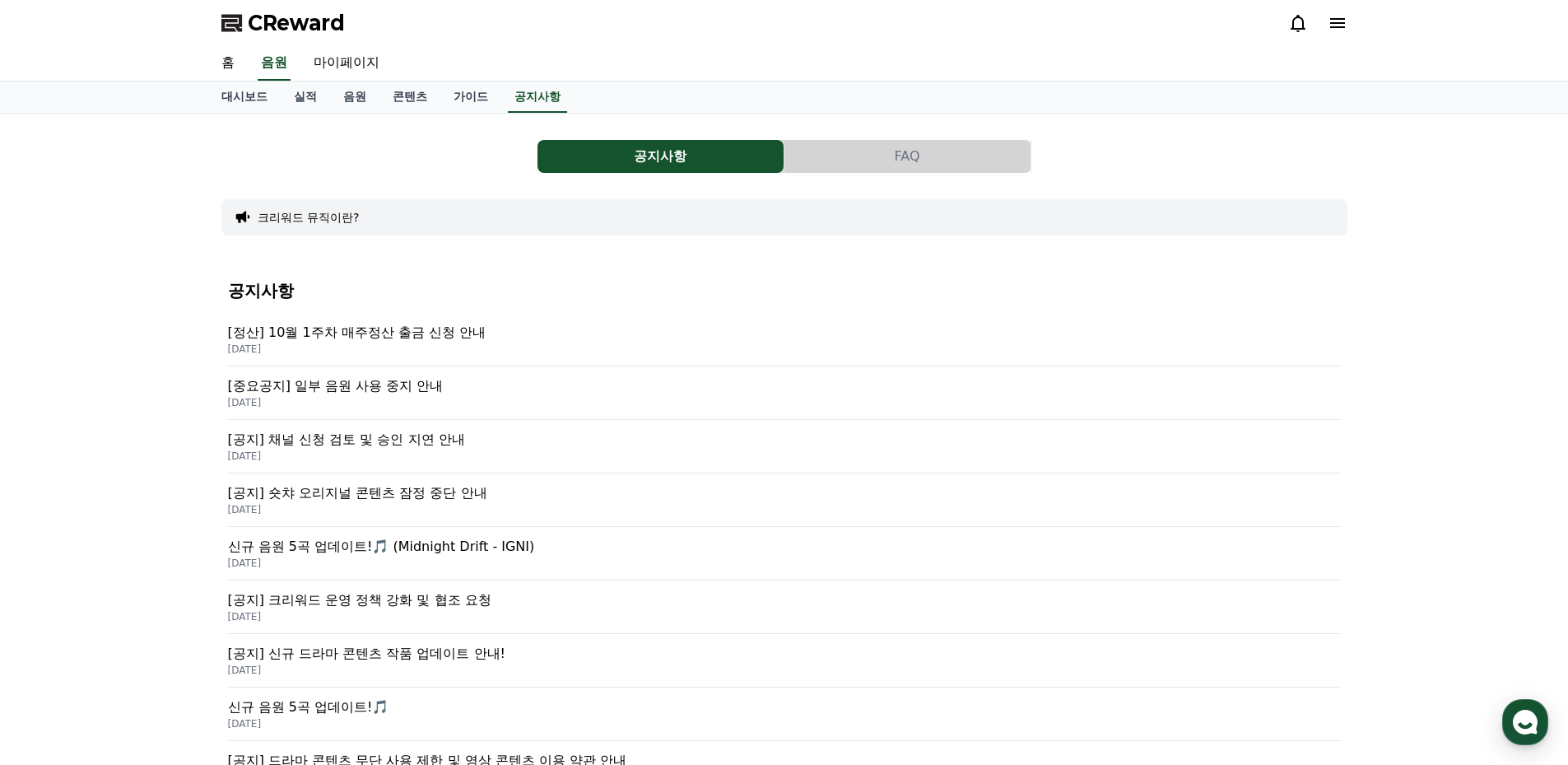
click at [389, 388] on p "[중요공지] 일부 음원 사용 중지 안내" at bounding box center [784, 387] width 1112 height 20
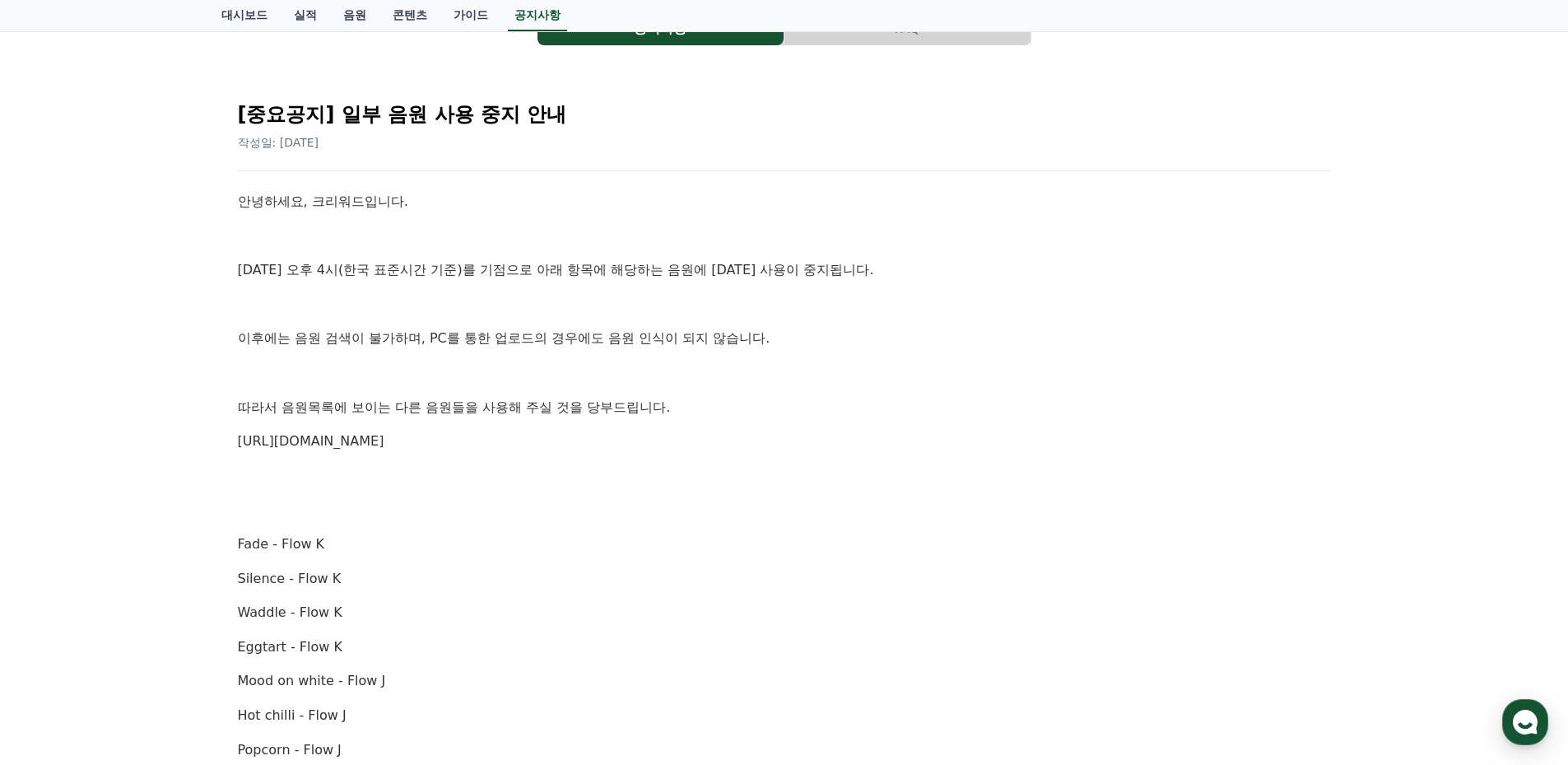
scroll to position [137, 0]
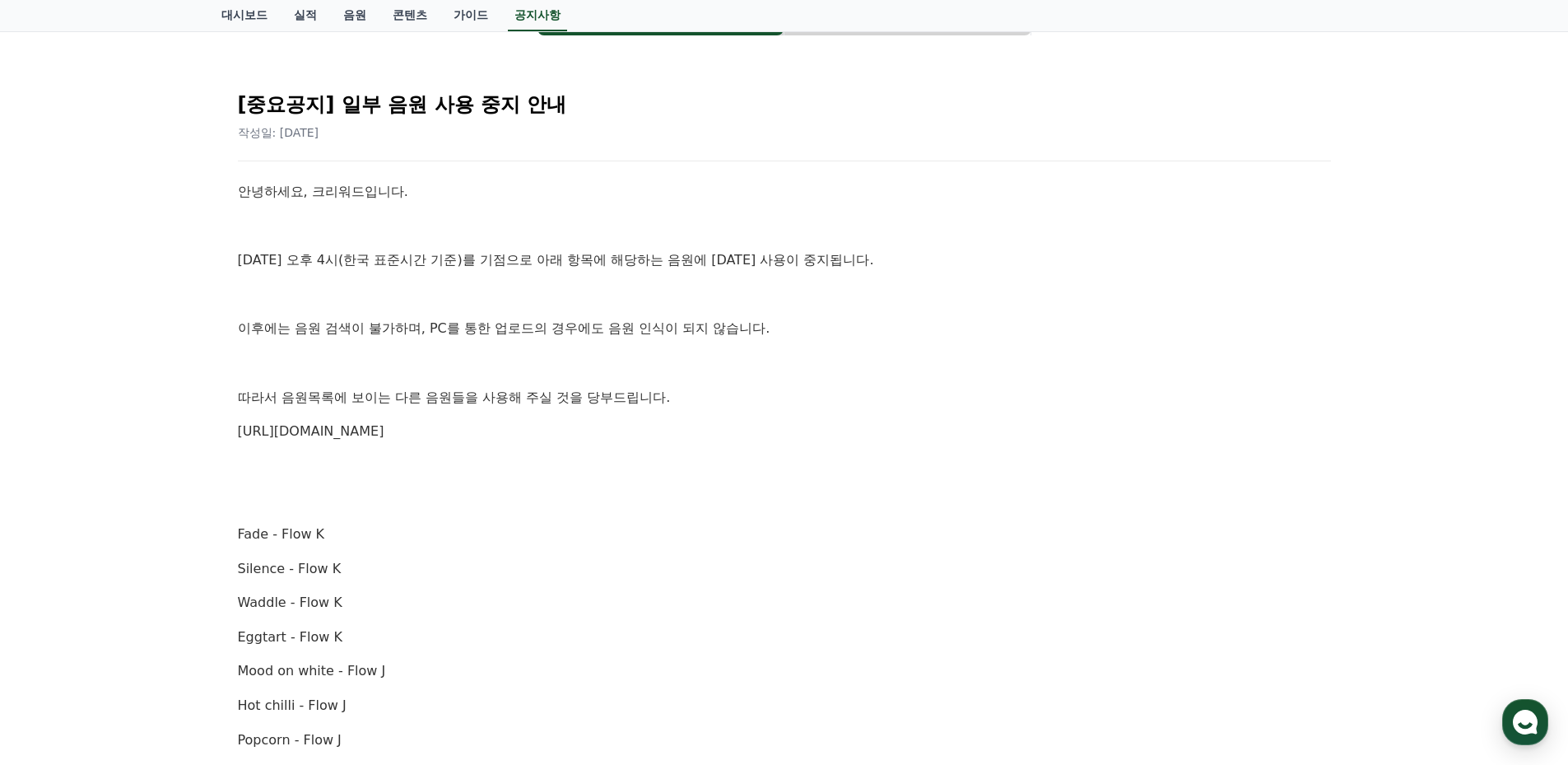
click at [353, 428] on link "https://creward.net/music/list/public" at bounding box center [311, 430] width 146 height 15
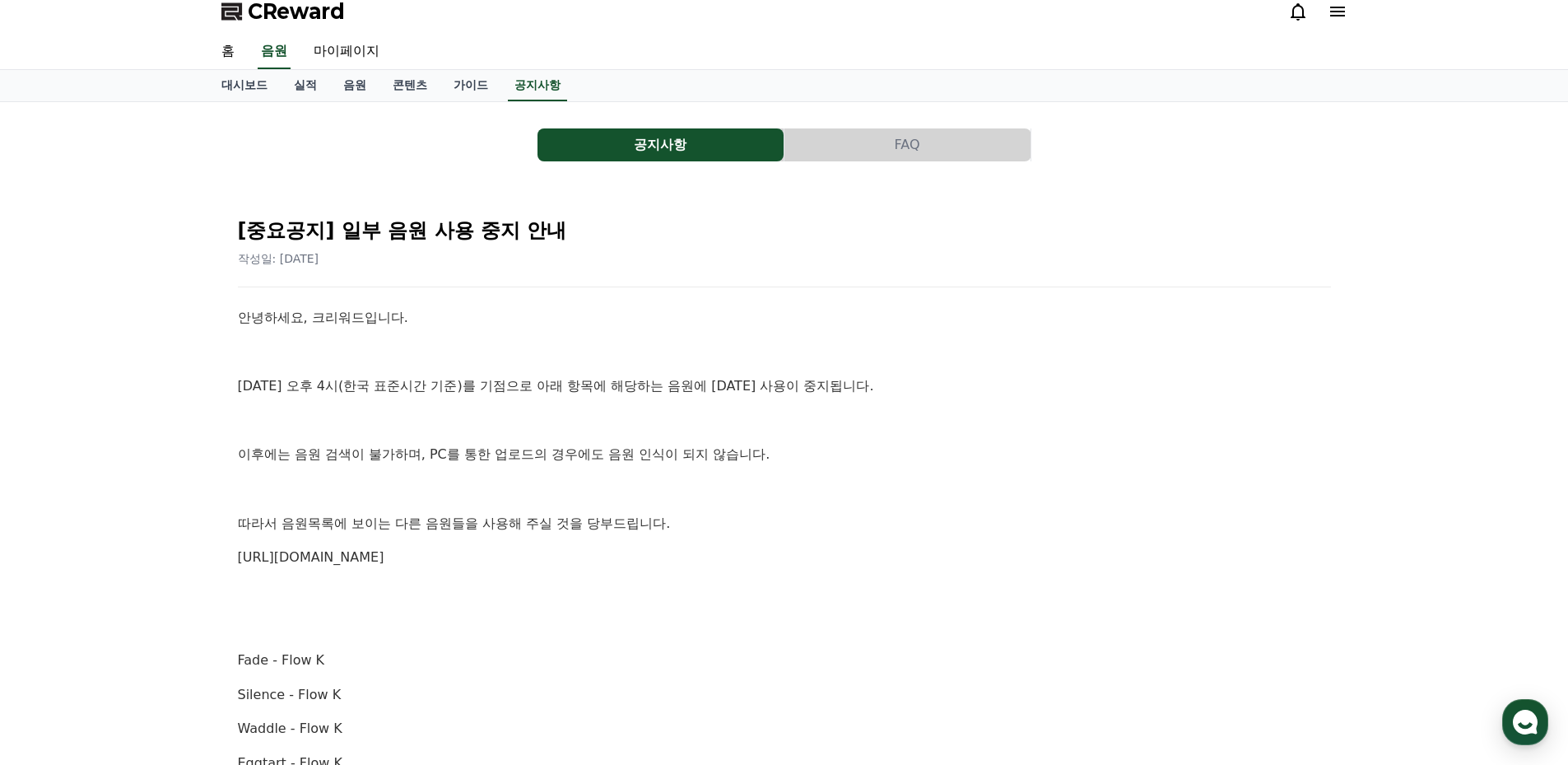
scroll to position [0, 0]
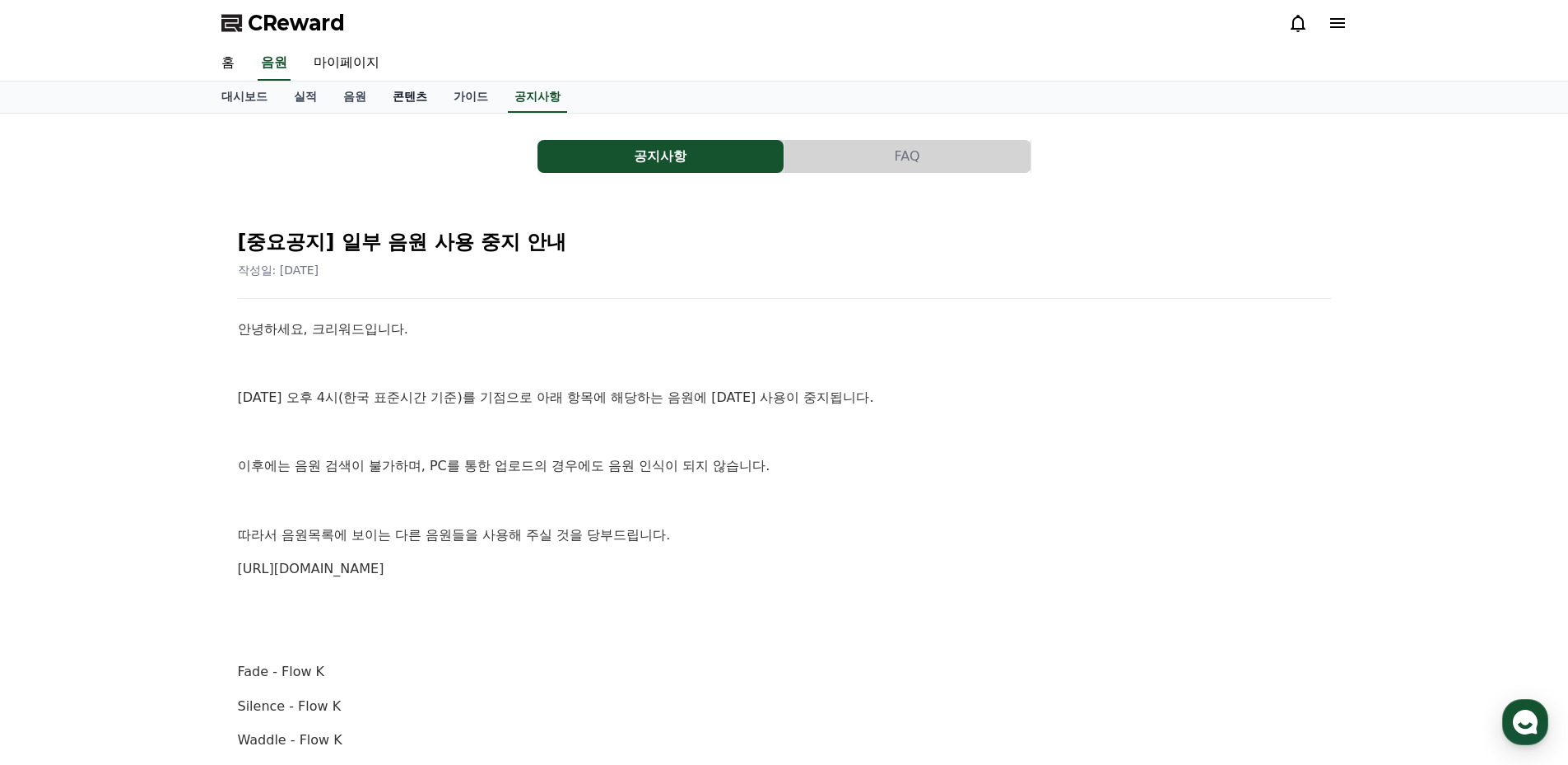
click at [407, 93] on link "콘텐츠" at bounding box center [409, 97] width 61 height 31
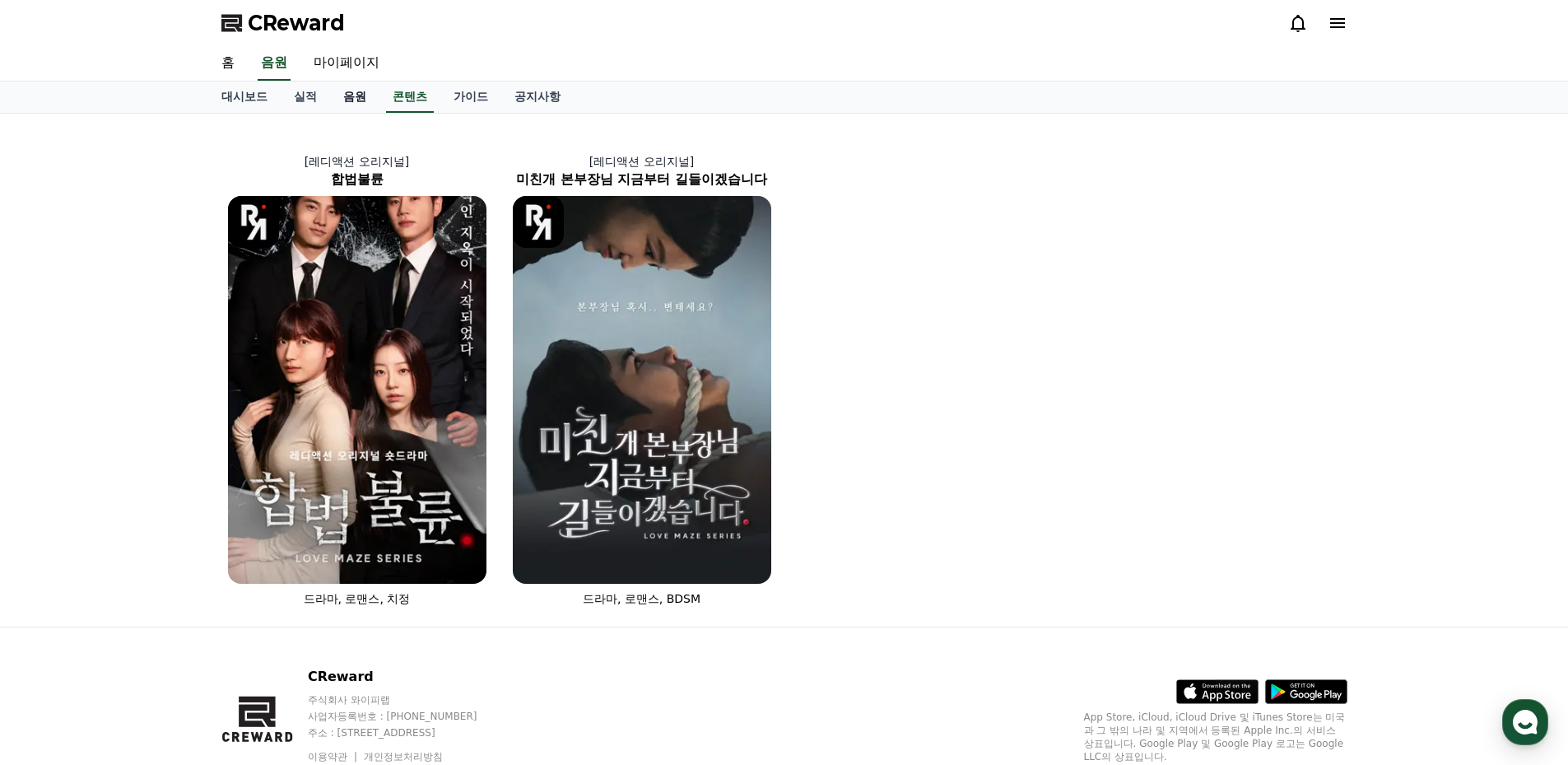
click at [350, 95] on link "음원" at bounding box center [355, 97] width 49 height 31
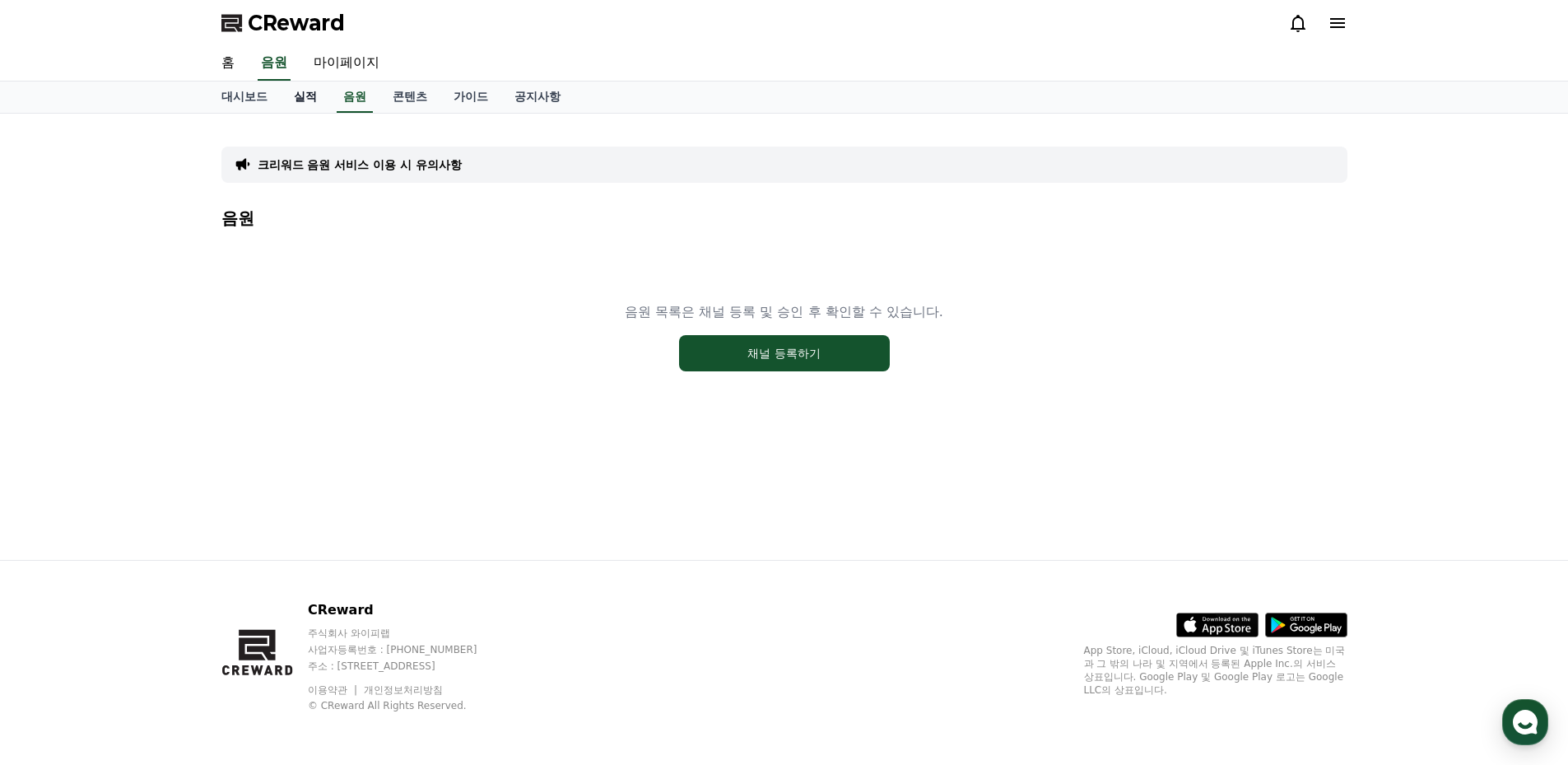
click at [307, 96] on link "실적" at bounding box center [306, 97] width 49 height 31
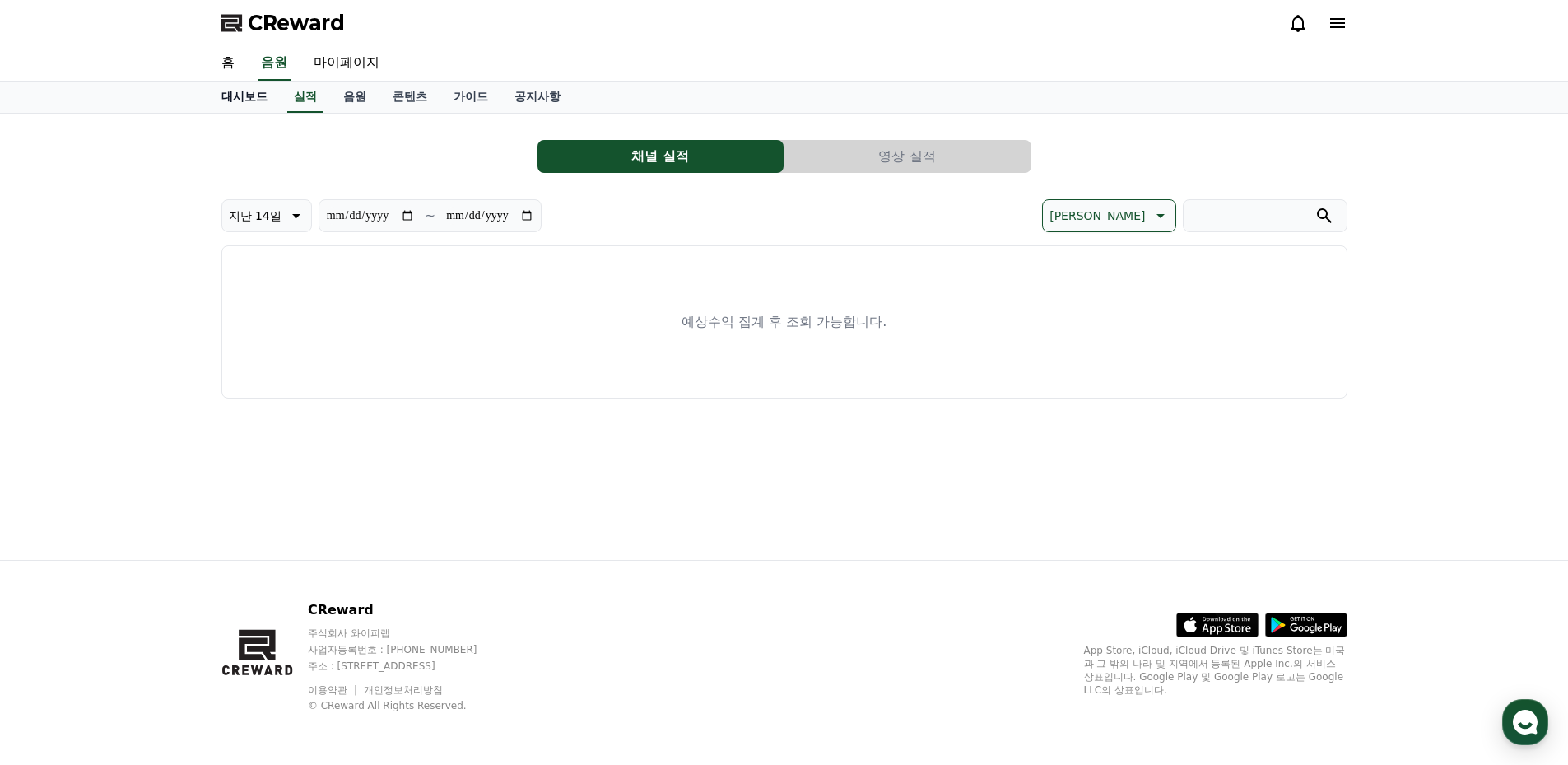
click at [242, 99] on link "대시보드" at bounding box center [245, 97] width 73 height 31
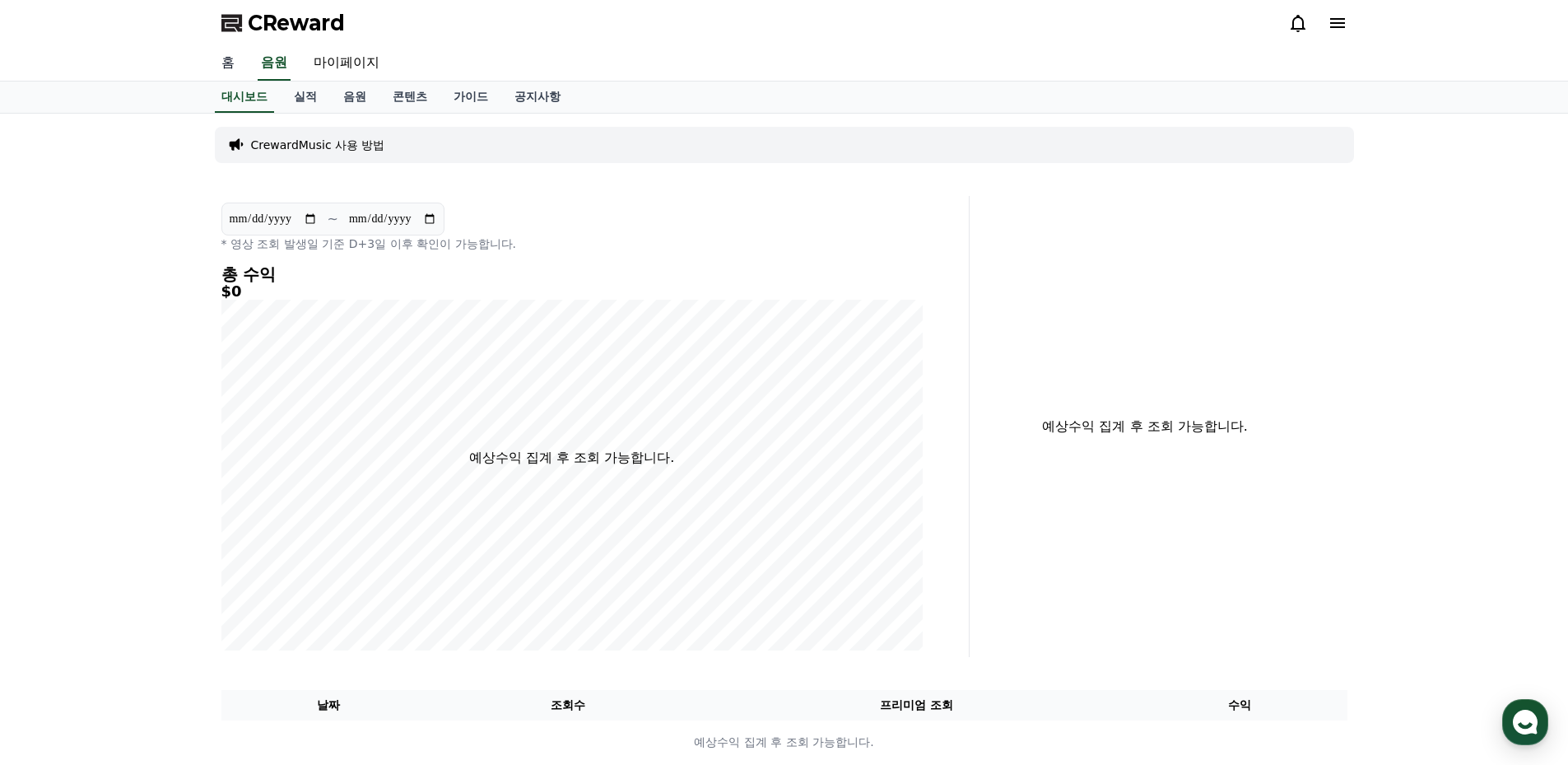
click at [220, 56] on link "홈" at bounding box center [227, 64] width 39 height 35
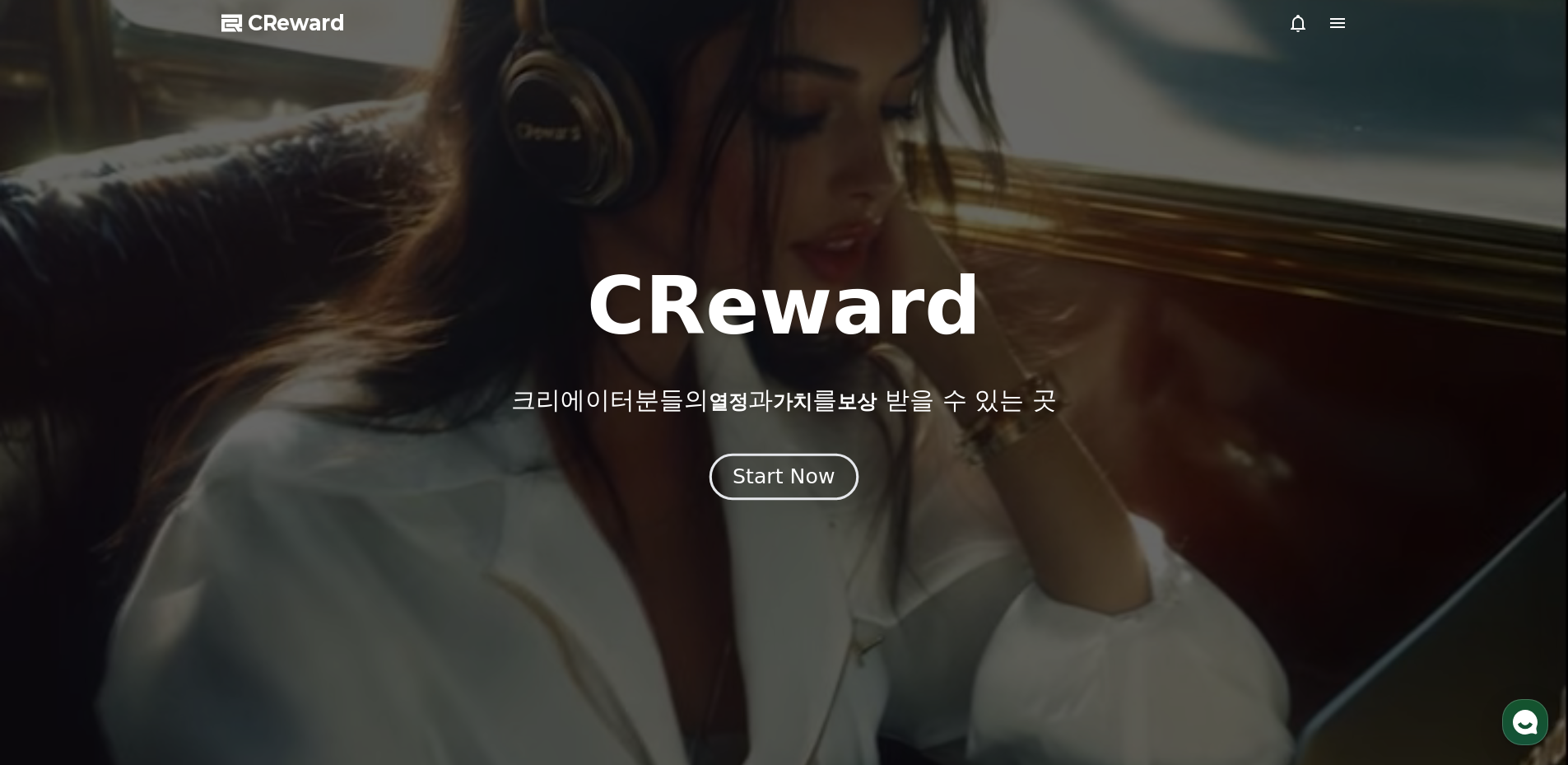
click at [789, 486] on div "Start Now" at bounding box center [783, 477] width 102 height 28
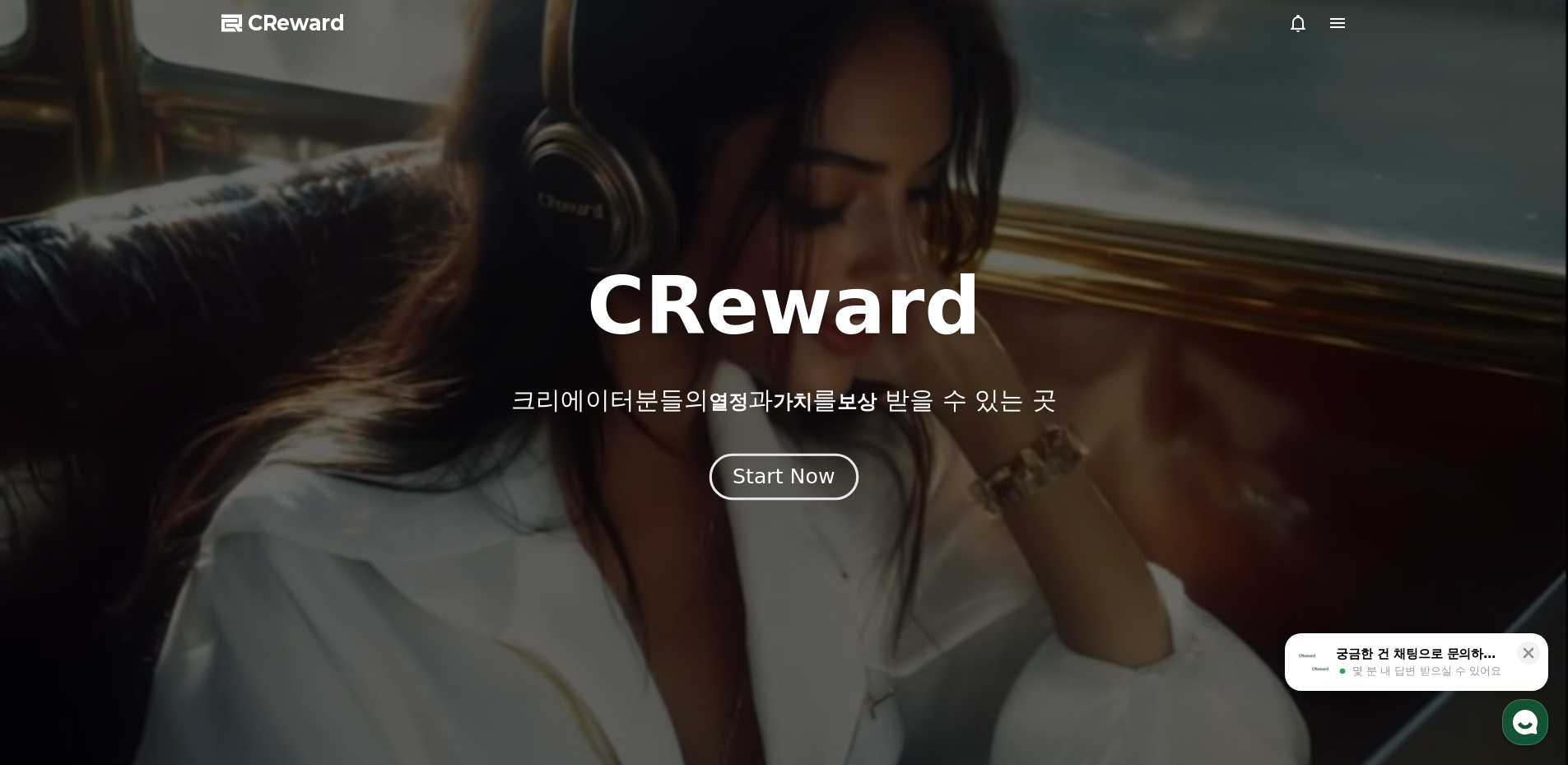
click at [769, 480] on div "Start Now" at bounding box center [783, 477] width 102 height 28
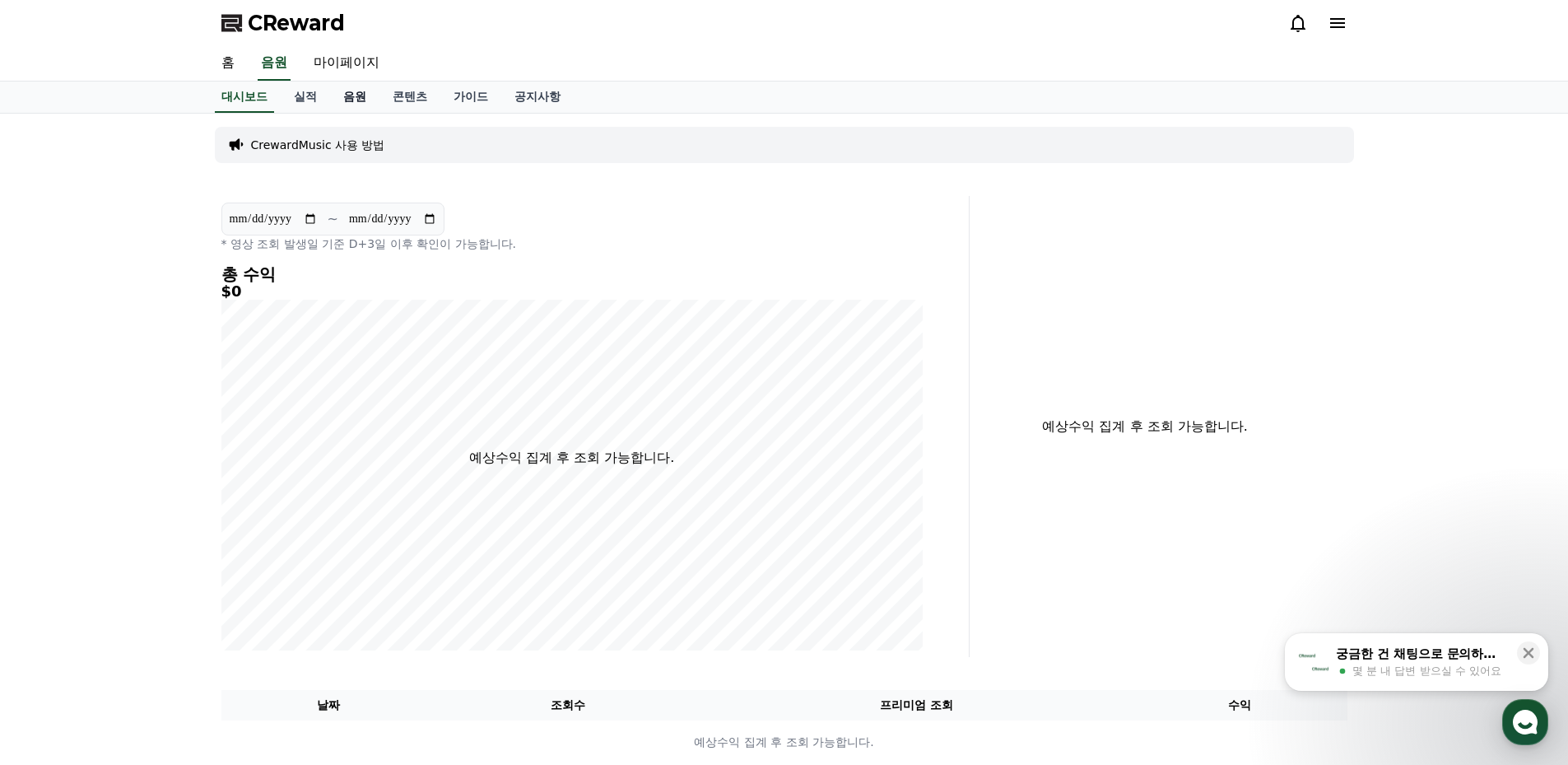
click at [359, 91] on link "음원" at bounding box center [355, 97] width 49 height 31
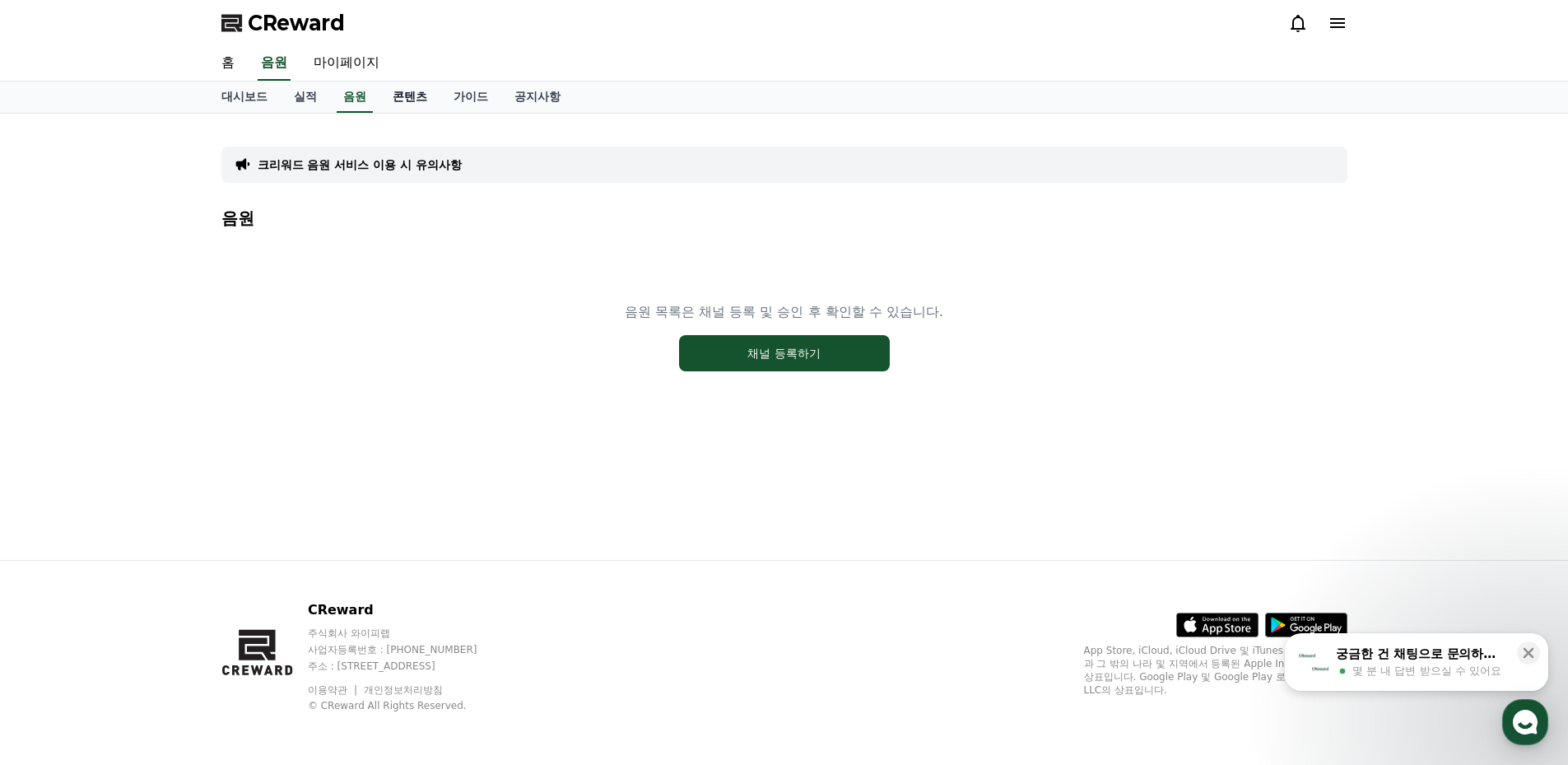
click at [395, 95] on link "콘텐츠" at bounding box center [409, 97] width 61 height 31
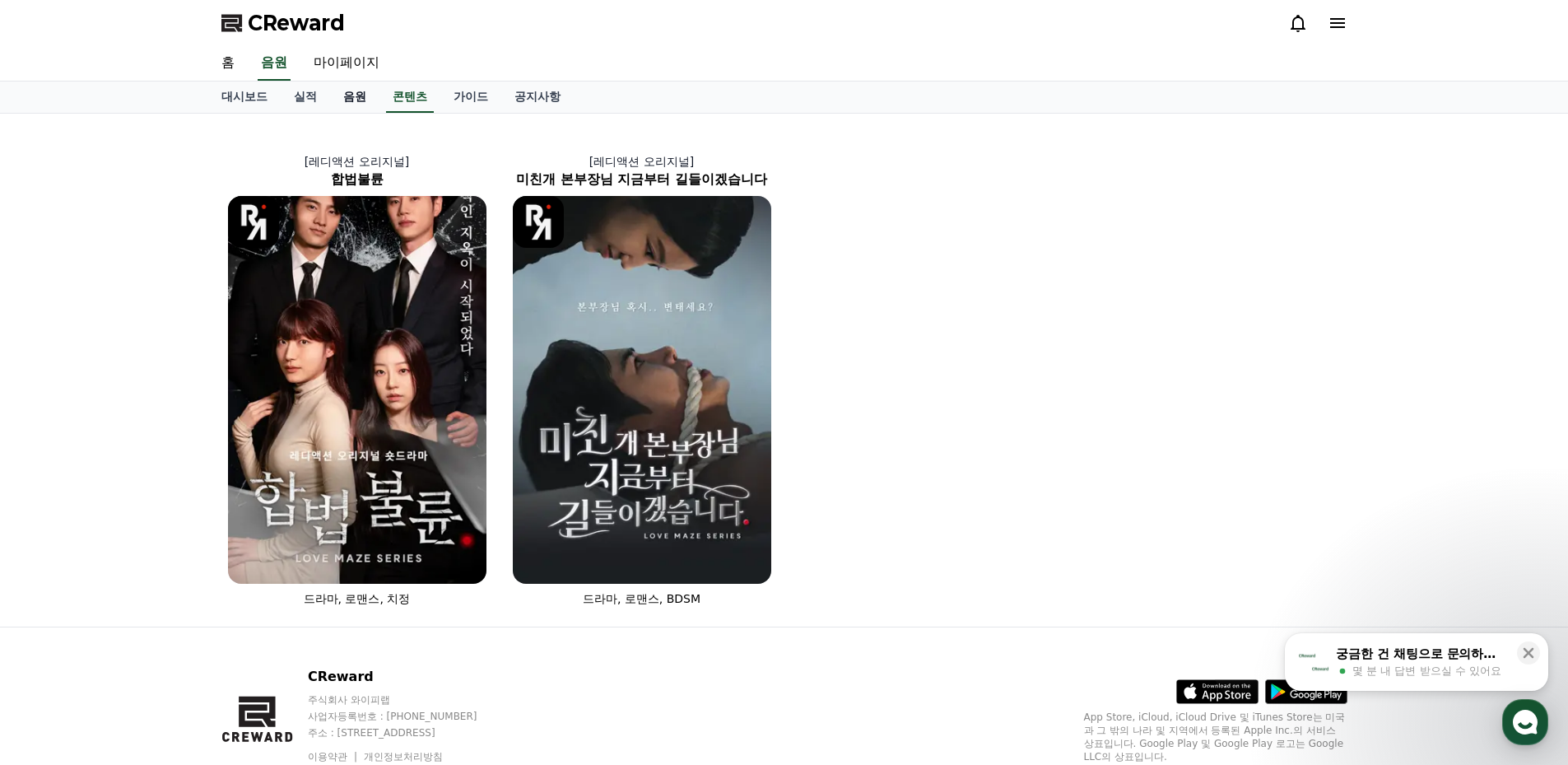
click at [348, 96] on link "음원" at bounding box center [355, 97] width 49 height 31
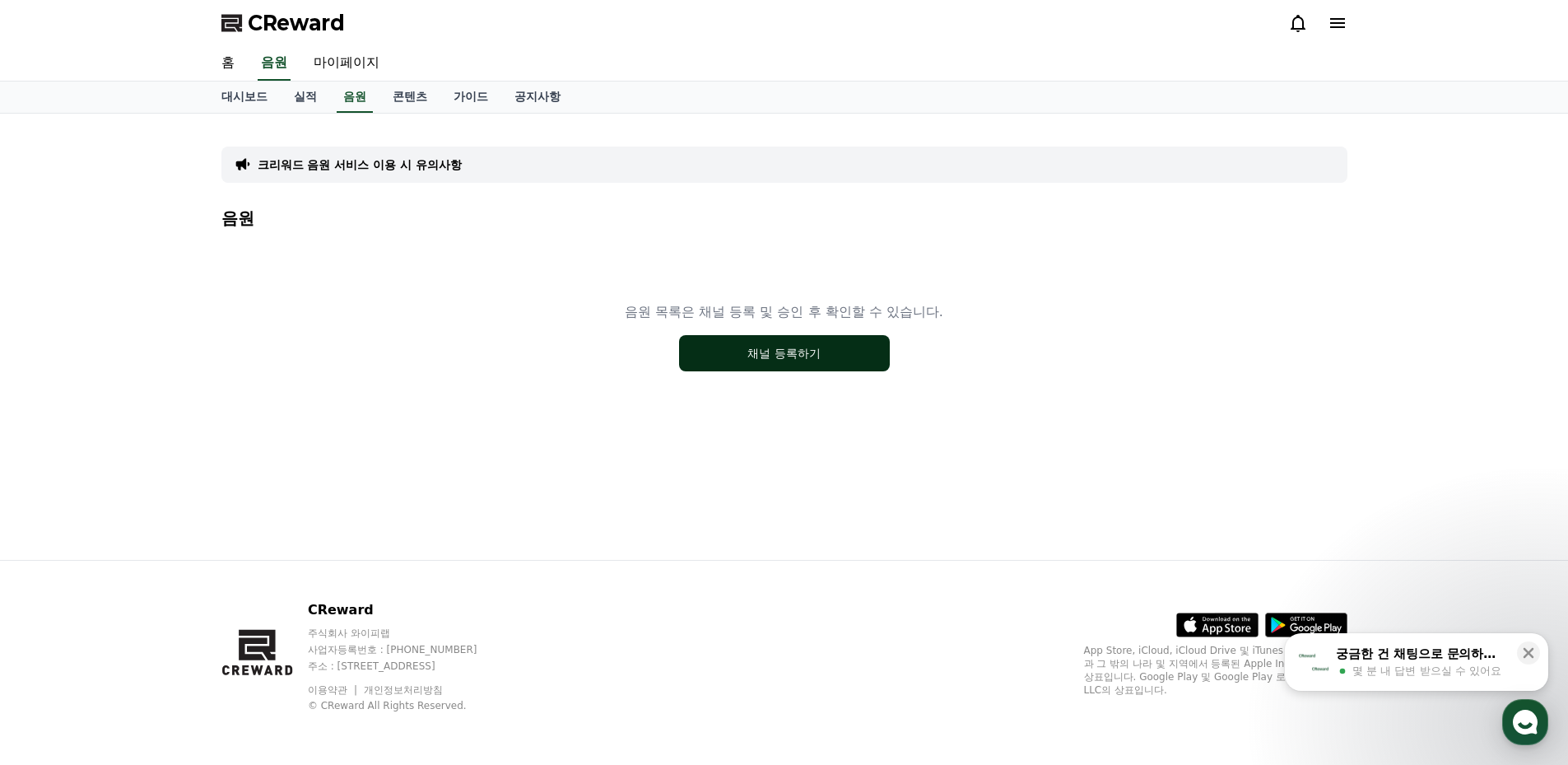
click at [725, 361] on button "채널 등록하기" at bounding box center [785, 353] width 211 height 36
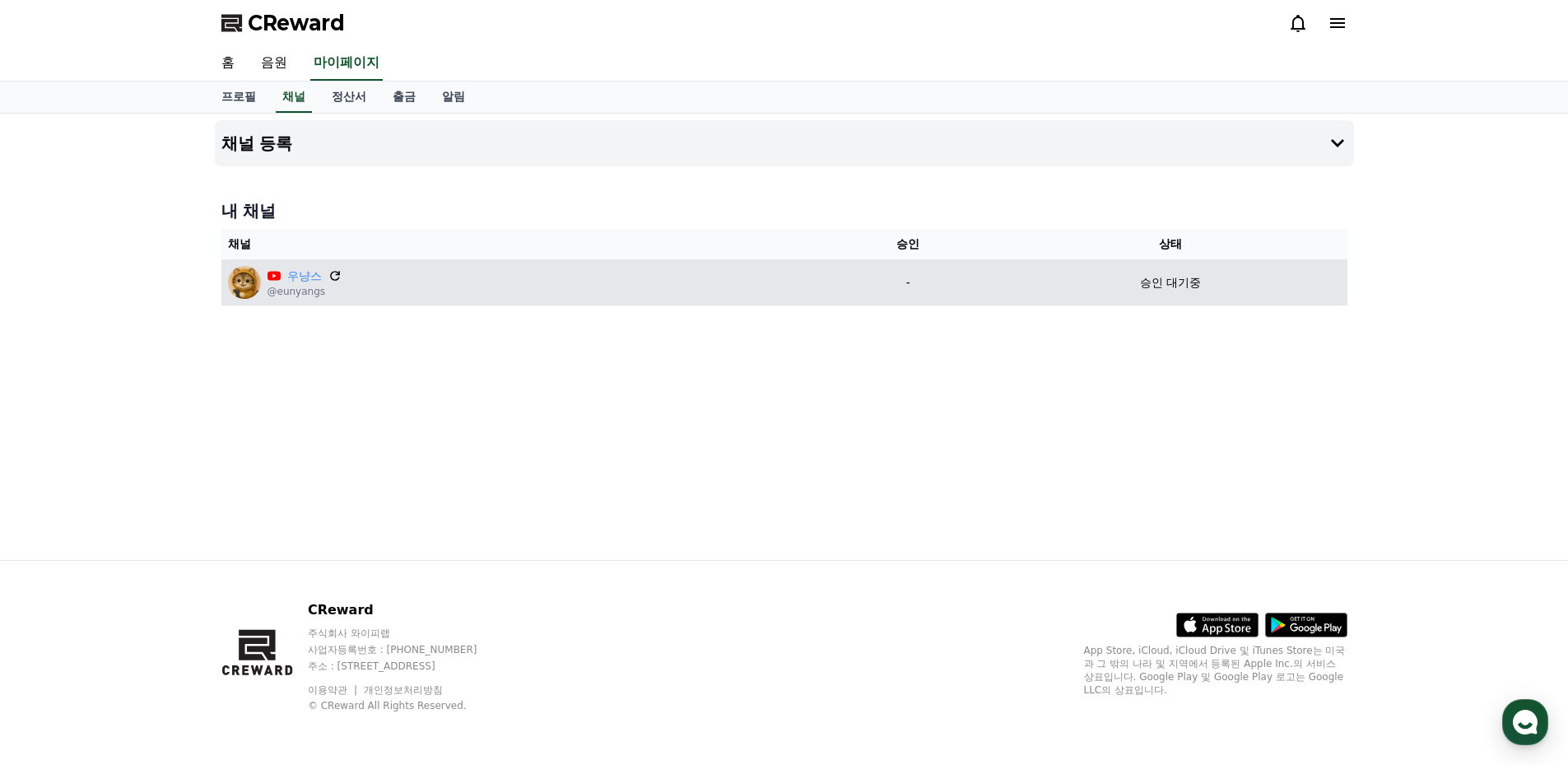
click at [336, 274] on icon at bounding box center [335, 276] width 10 height 10
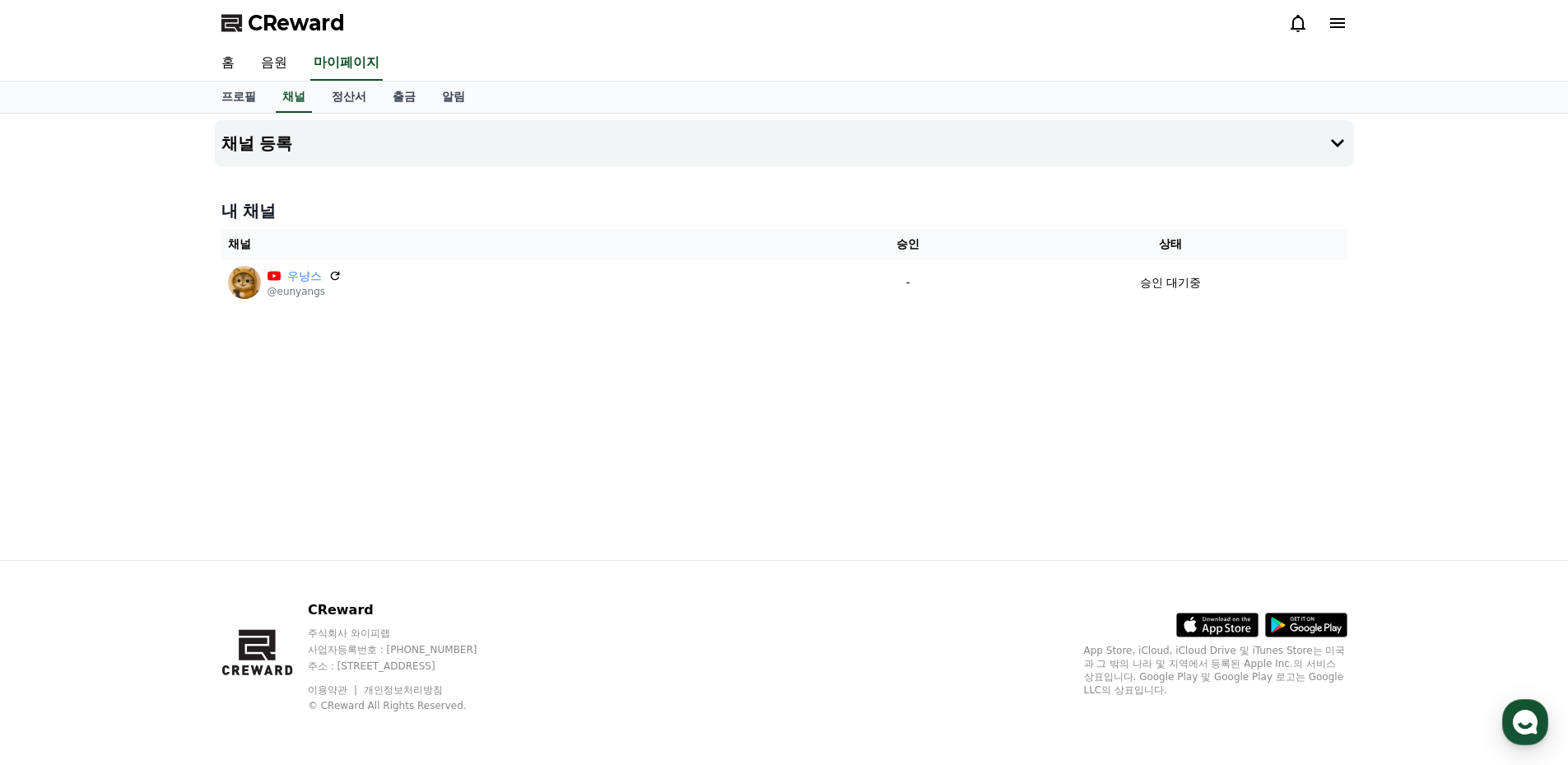
click at [1407, 233] on div "채널 등록 내 채널 채널 승인 상태 우냥스 @eunyangs - 승인 대기중" at bounding box center [784, 337] width 1568 height 446
